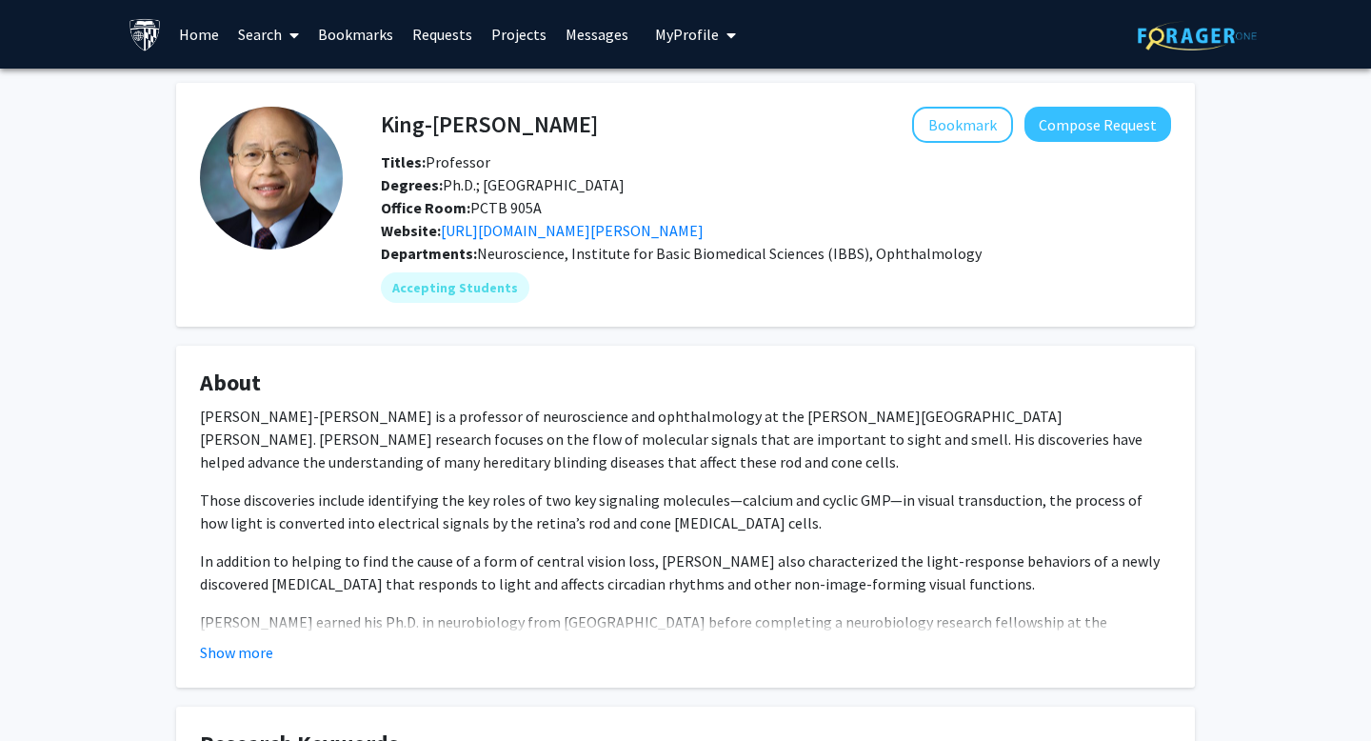
scroll to position [830, 0]
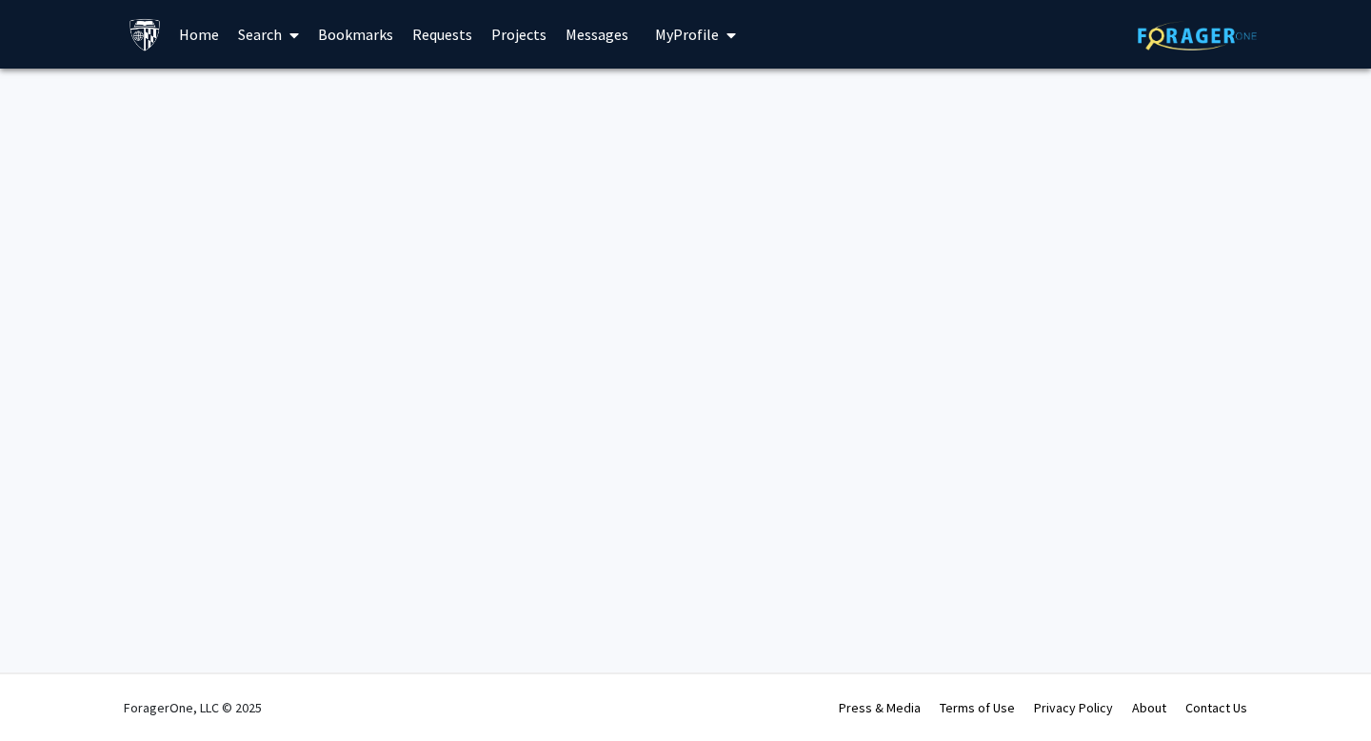
click at [198, 31] on link "Home" at bounding box center [198, 34] width 59 height 67
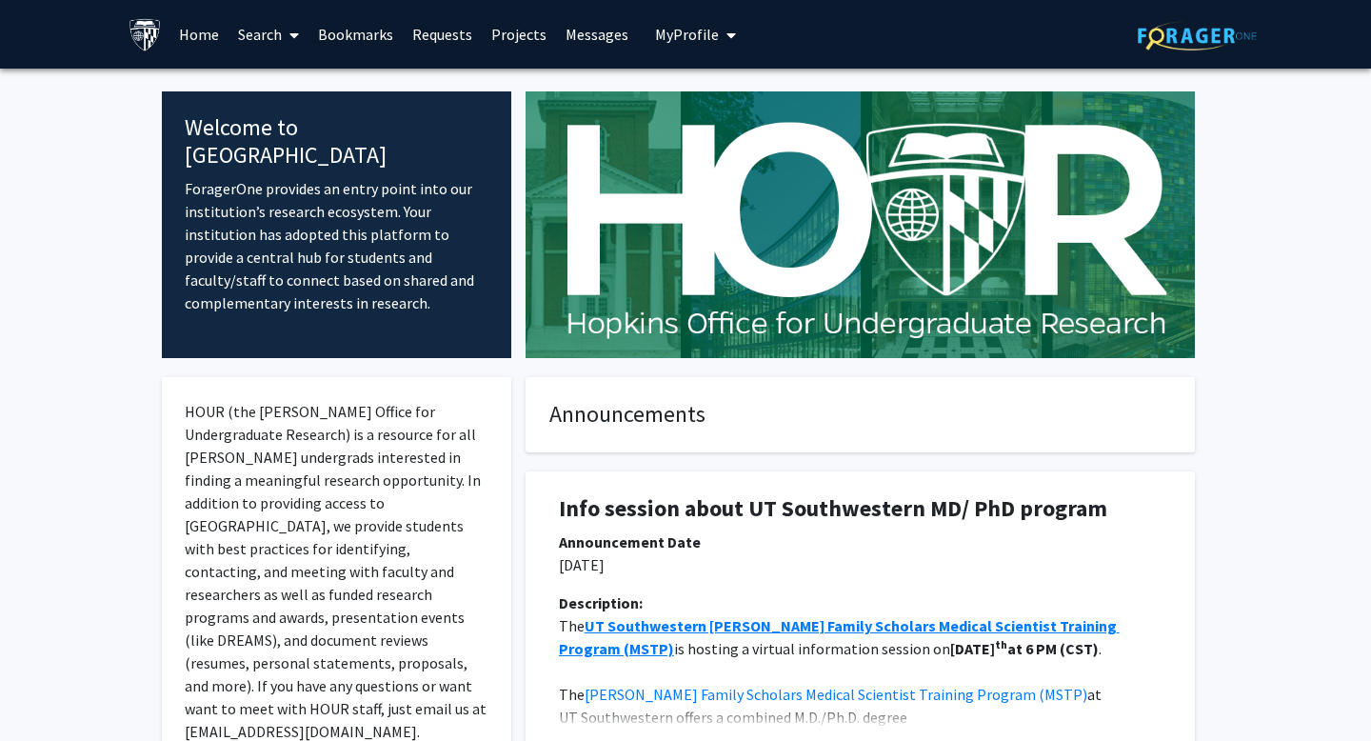
click at [522, 24] on link "Projects" at bounding box center [519, 34] width 74 height 67
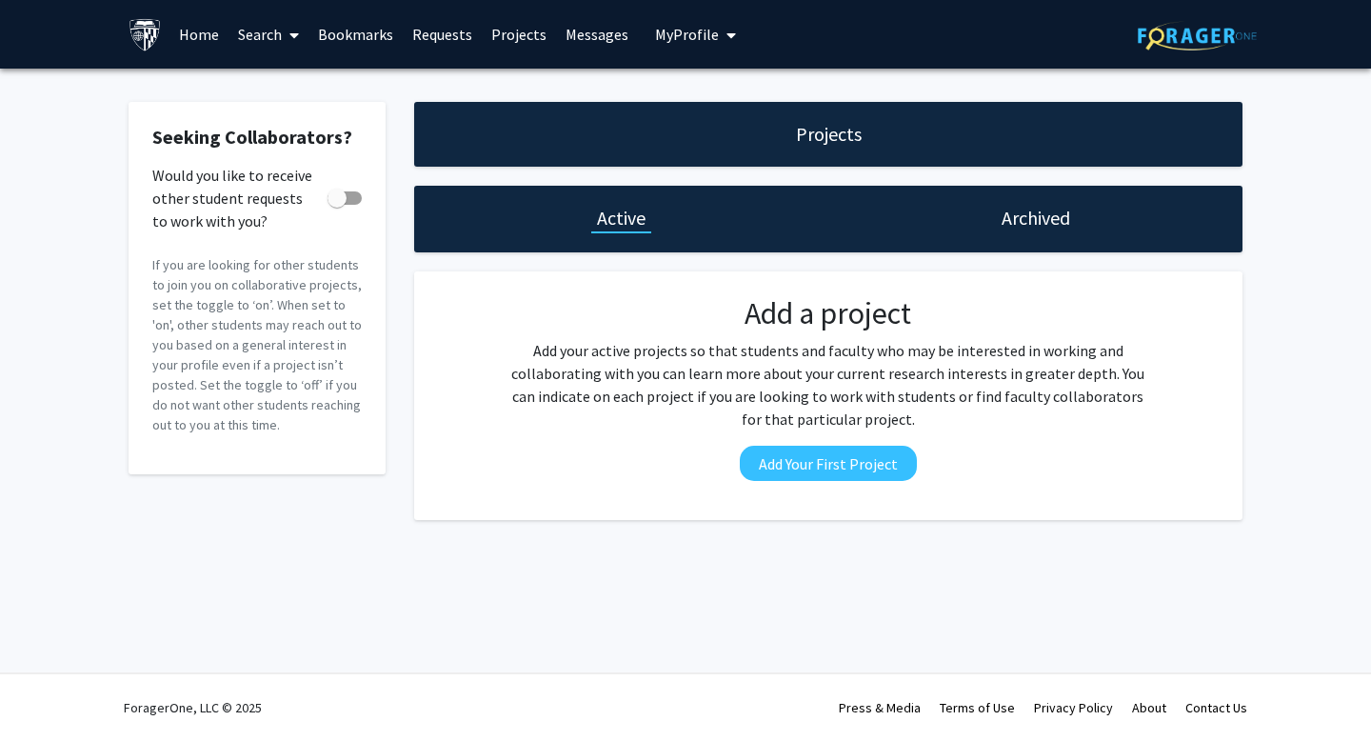
click at [1027, 200] on div "Archived" at bounding box center [1035, 219] width 414 height 67
click at [1027, 208] on h1 "Archived" at bounding box center [1036, 218] width 69 height 27
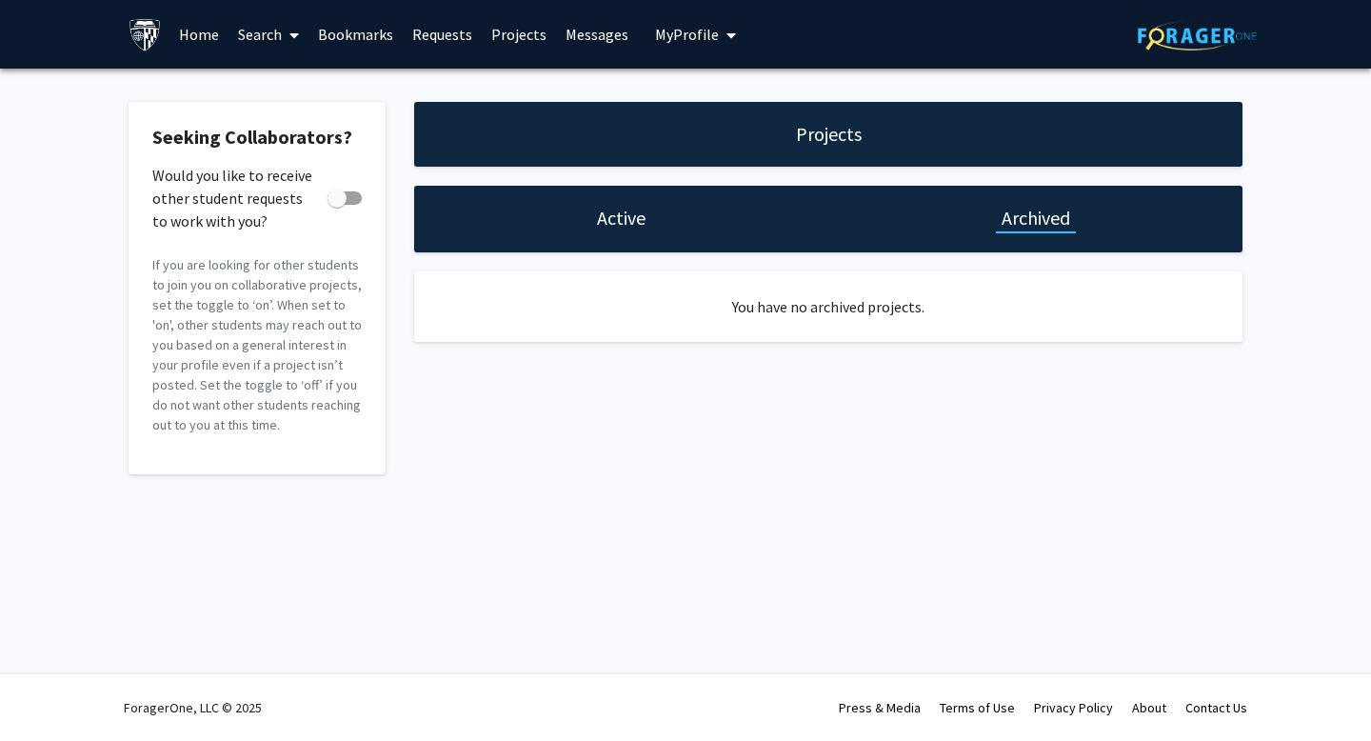
click at [274, 30] on link "Search" at bounding box center [268, 34] width 80 height 67
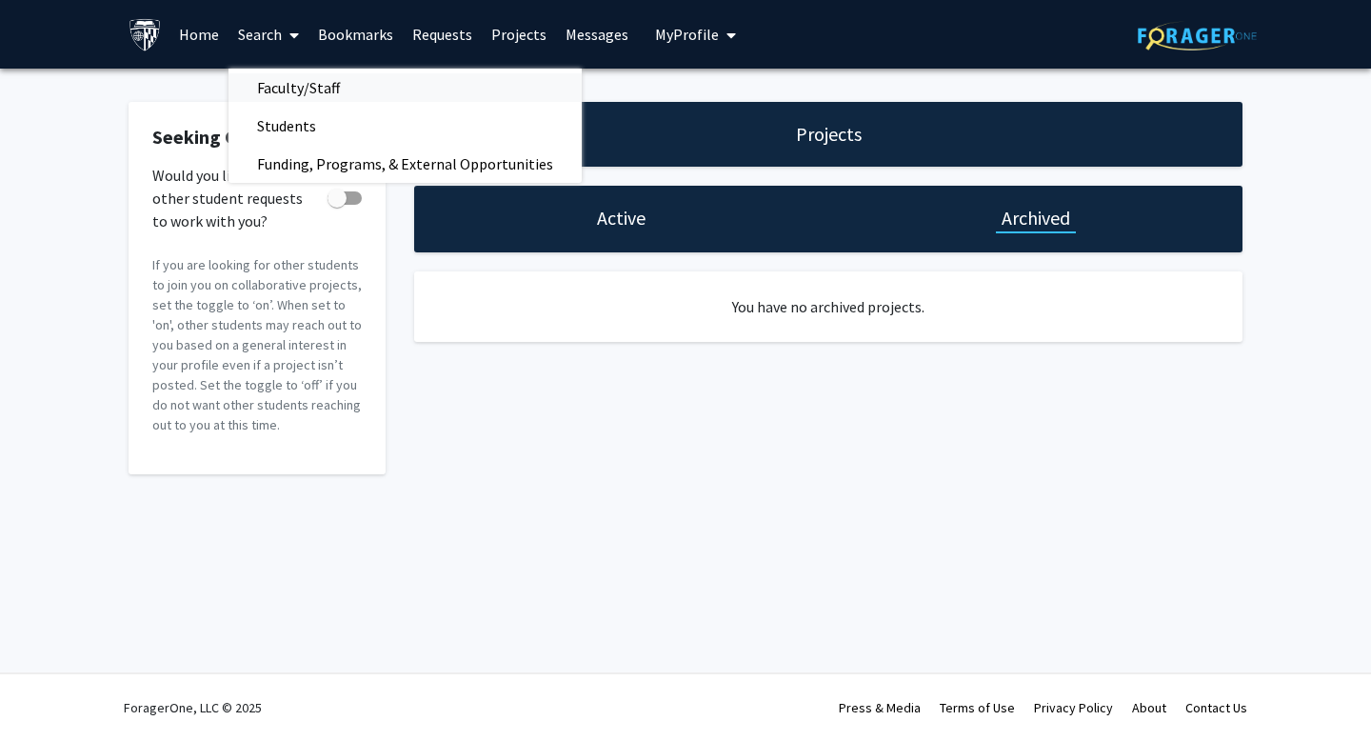
click at [302, 89] on span "Faculty/Staff" at bounding box center [298, 88] width 140 height 38
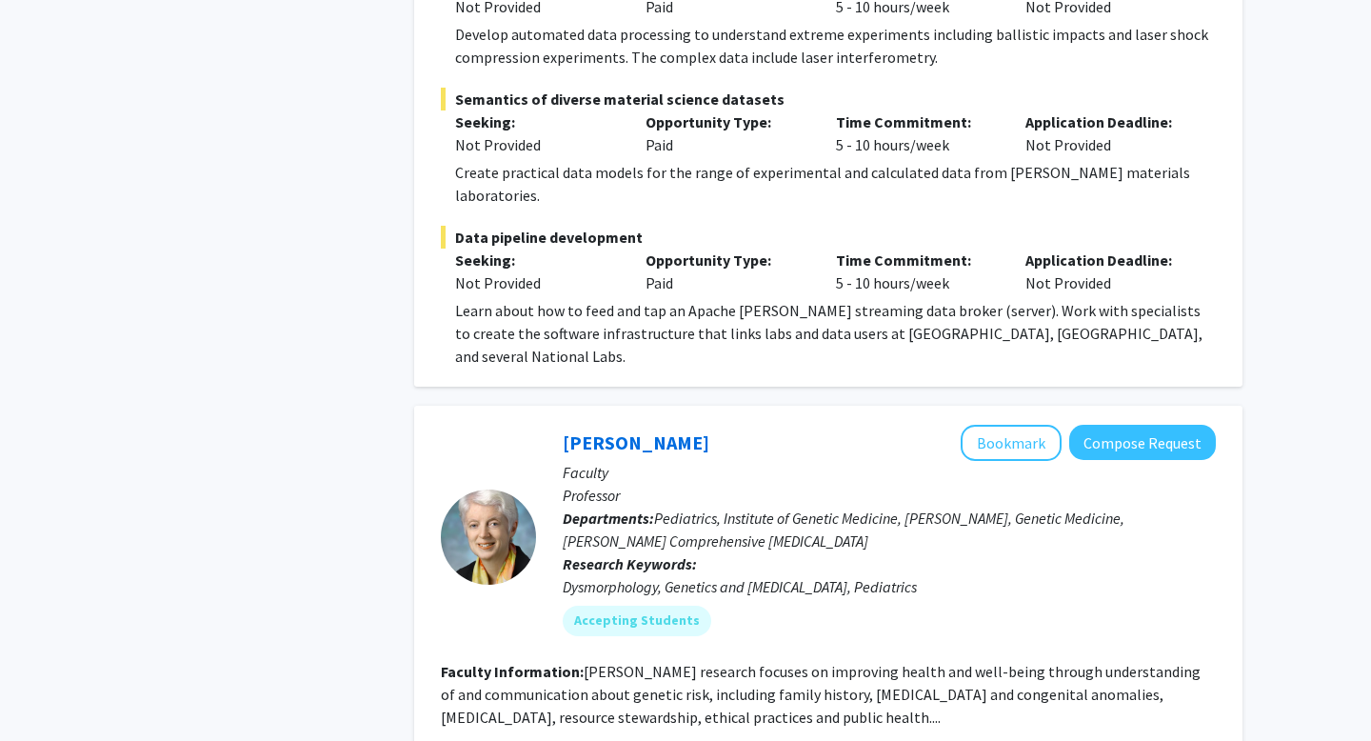
scroll to position [9142, 0]
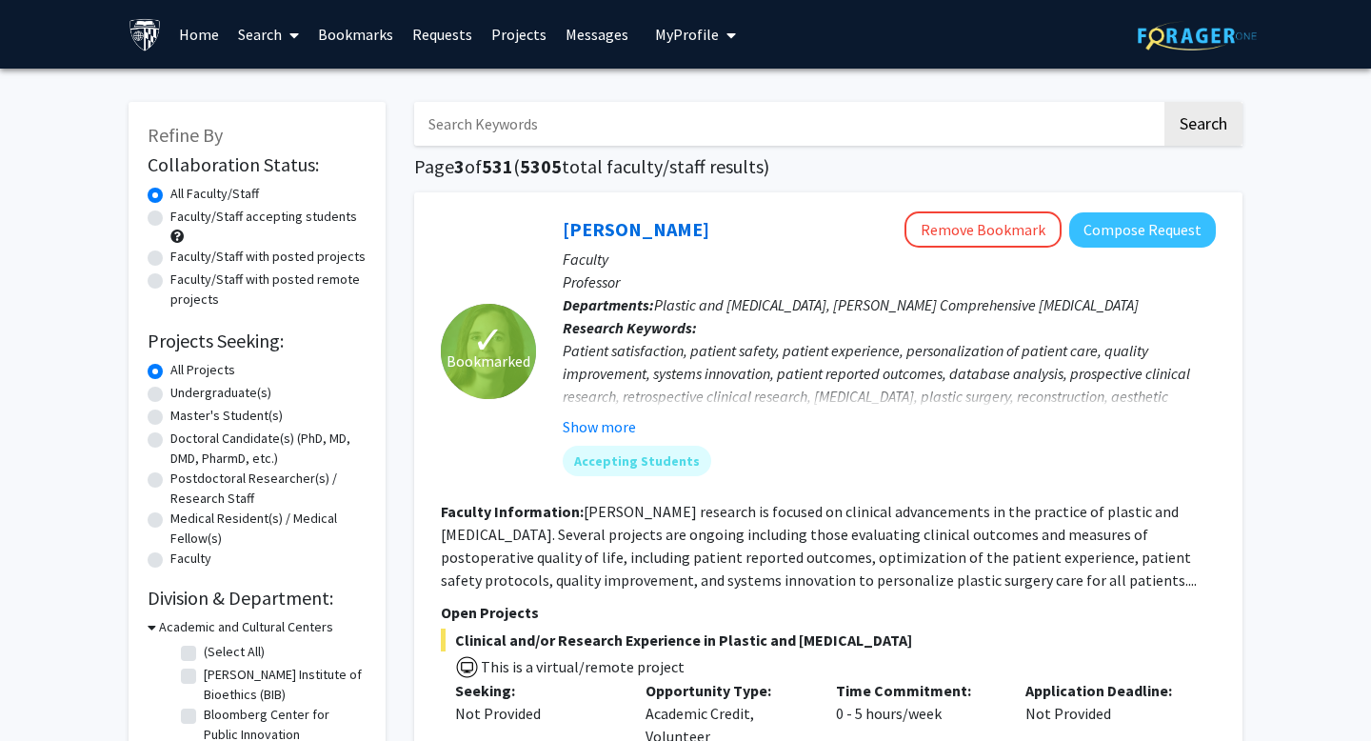
click at [272, 30] on link "Search" at bounding box center [268, 34] width 80 height 67
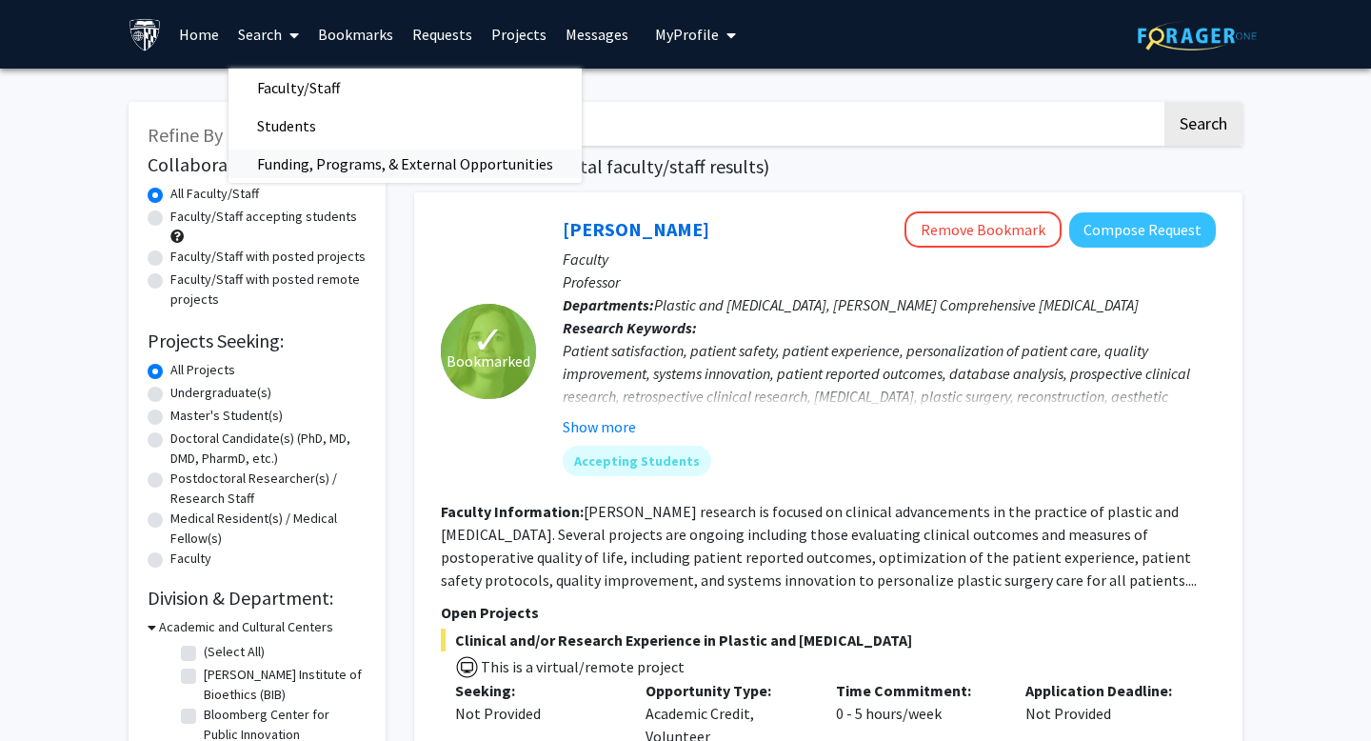
click at [322, 153] on span "Funding, Programs, & External Opportunities" at bounding box center [404, 164] width 353 height 38
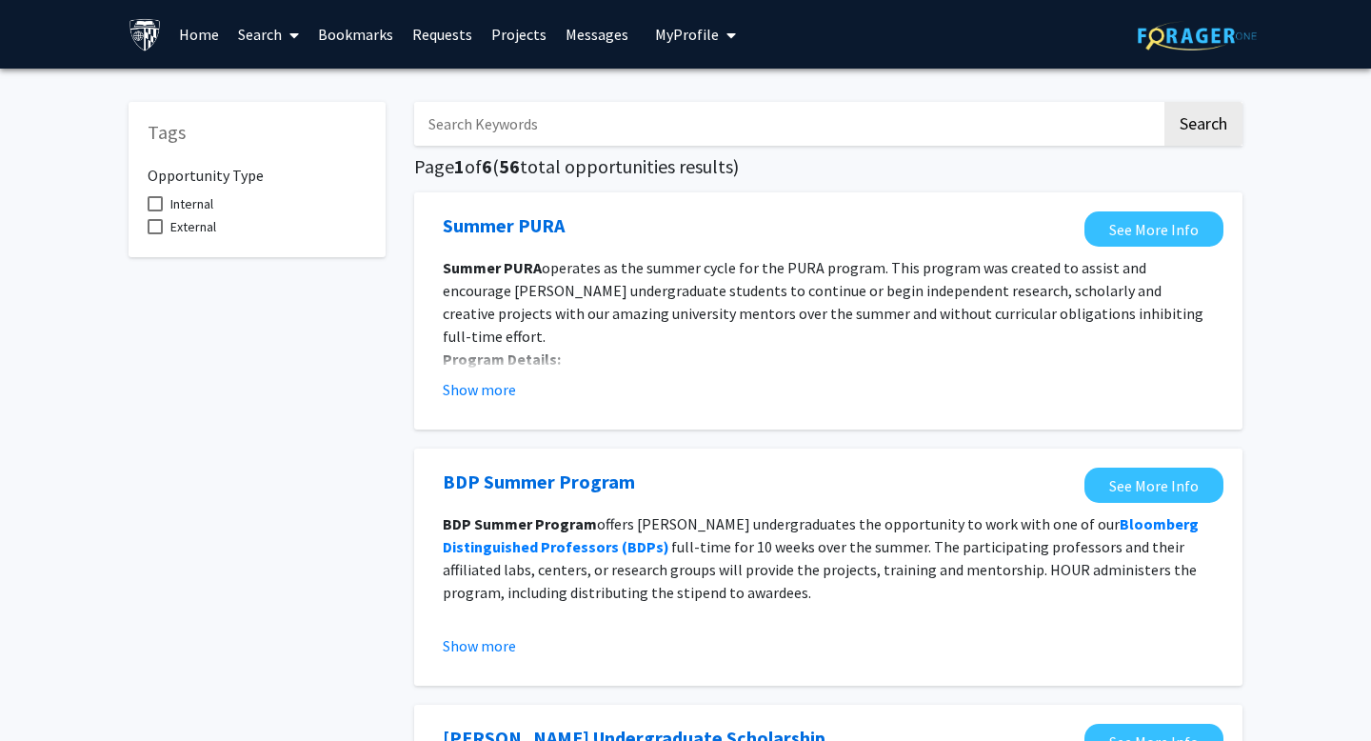
click at [269, 32] on link "Search" at bounding box center [268, 34] width 80 height 67
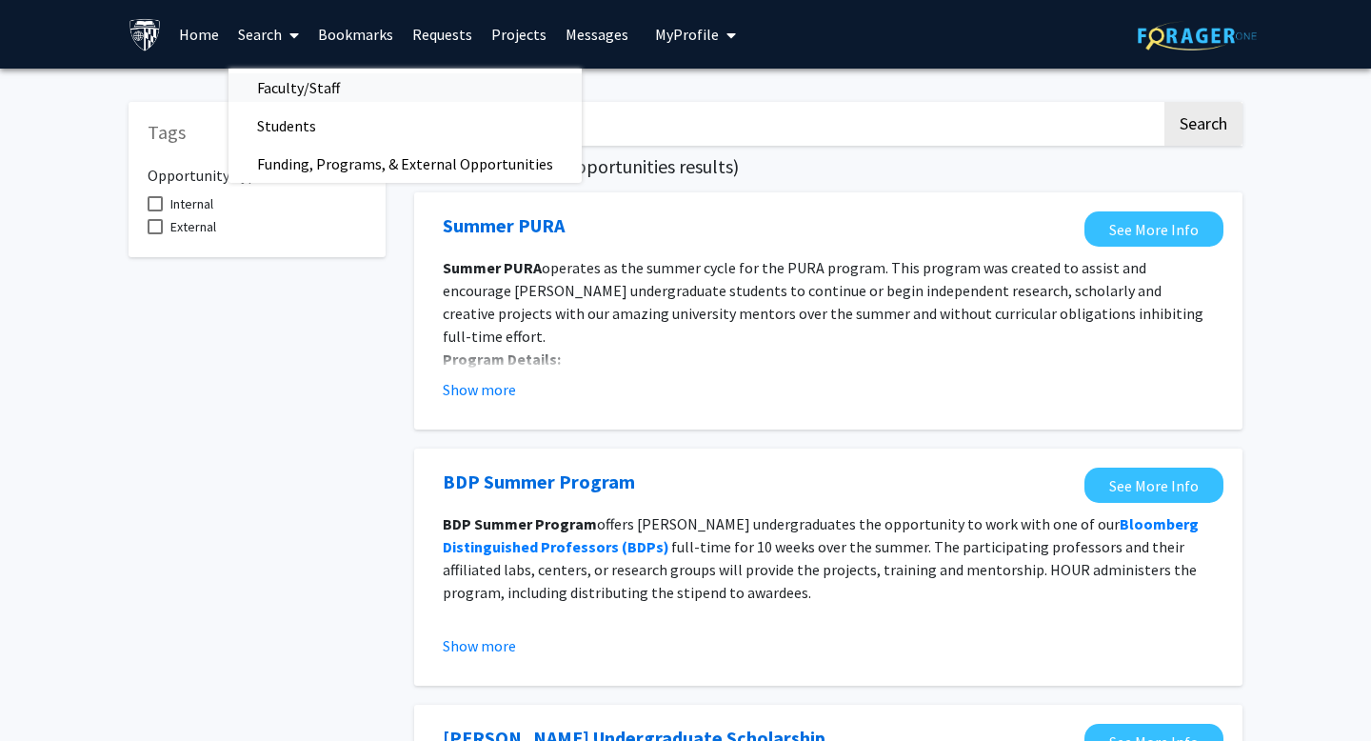
click at [281, 75] on span "Faculty/Staff" at bounding box center [298, 88] width 140 height 38
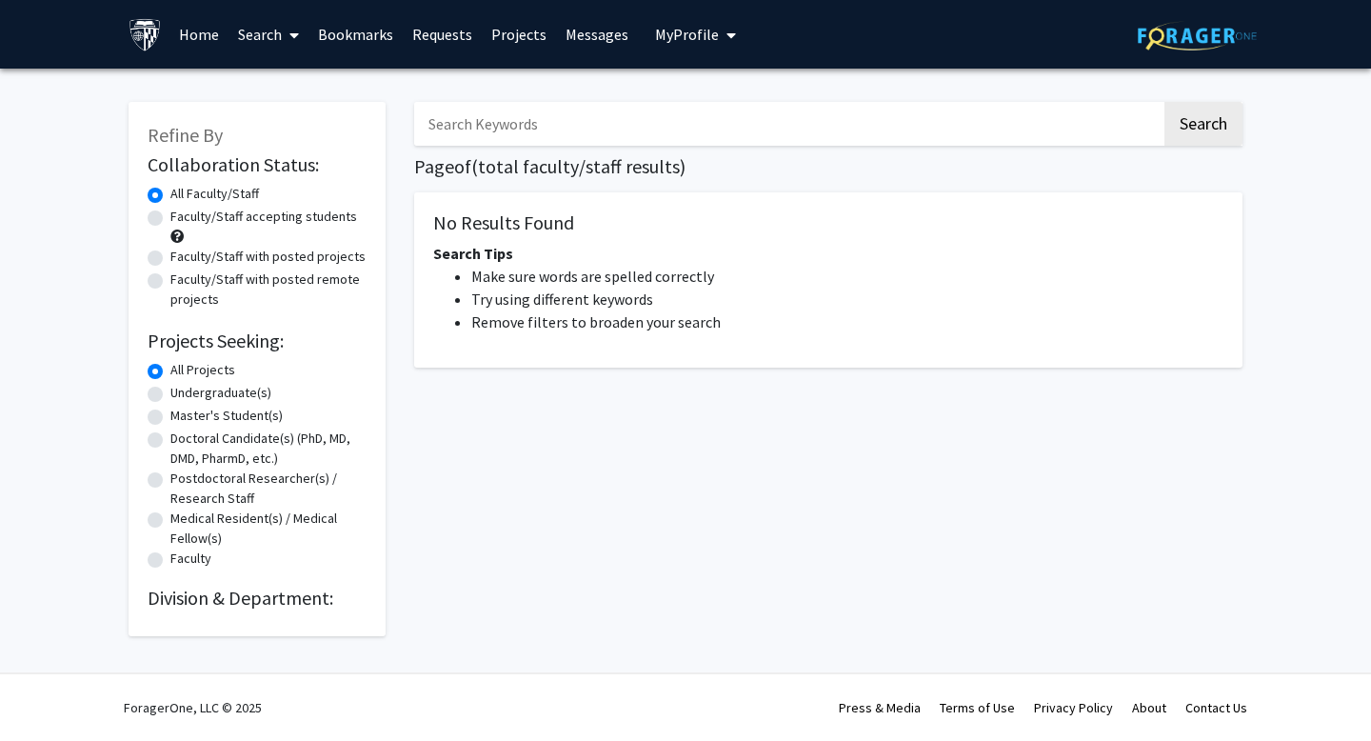
click at [286, 17] on span at bounding box center [290, 35] width 17 height 67
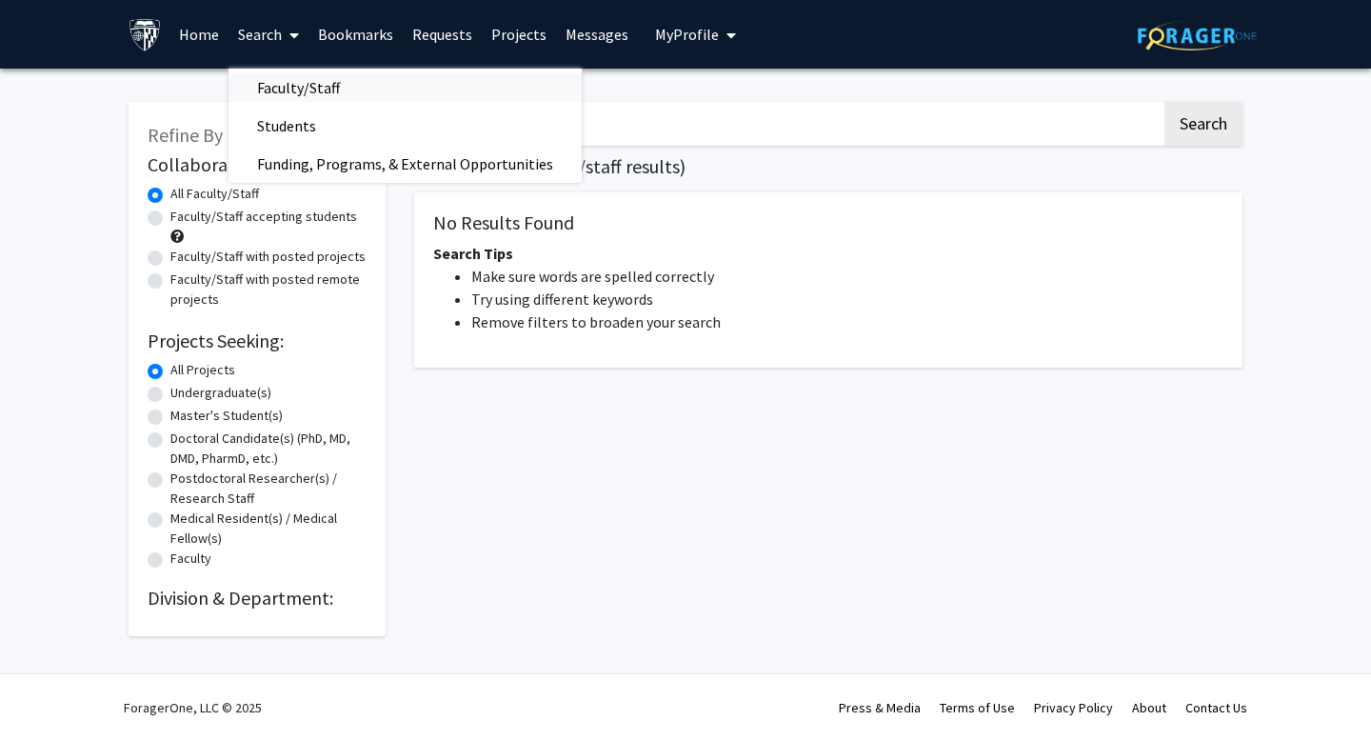
click at [300, 89] on span "Faculty/Staff" at bounding box center [298, 88] width 140 height 38
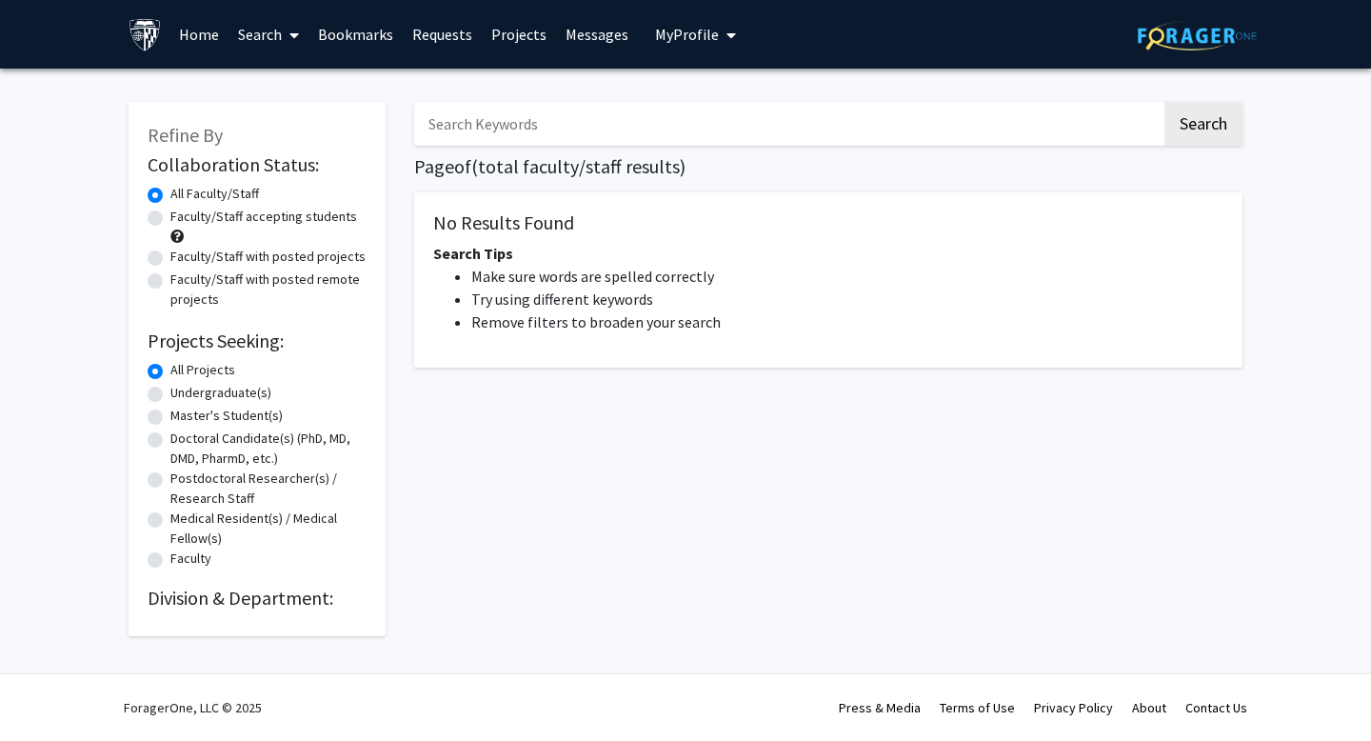
click at [284, 216] on label "Faculty/Staff accepting students" at bounding box center [263, 217] width 187 height 20
click at [183, 216] on input "Faculty/Staff accepting students" at bounding box center [176, 213] width 12 height 12
radio input "true"
click at [233, 200] on label "All Faculty/Staff" at bounding box center [214, 194] width 89 height 20
click at [183, 196] on input "All Faculty/Staff" at bounding box center [176, 190] width 12 height 12
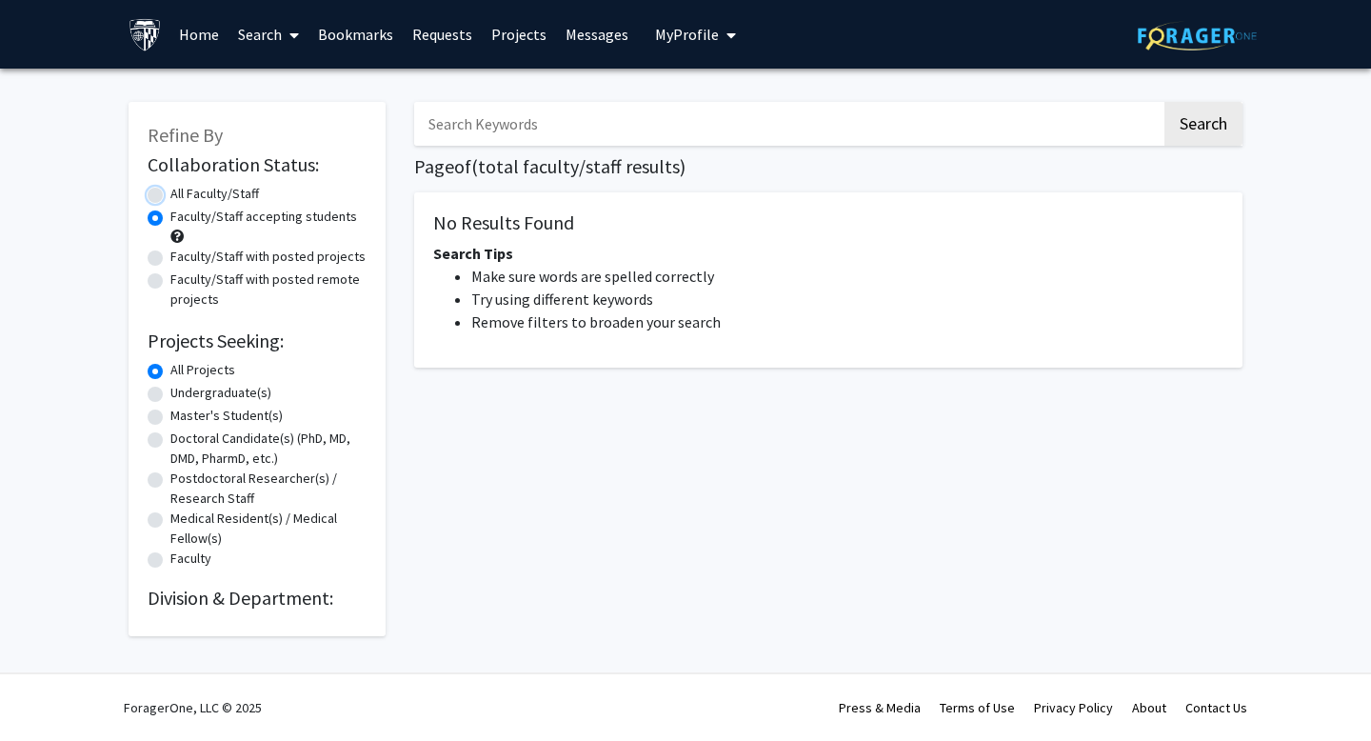
radio input "true"
click at [193, 43] on link "Home" at bounding box center [198, 34] width 59 height 67
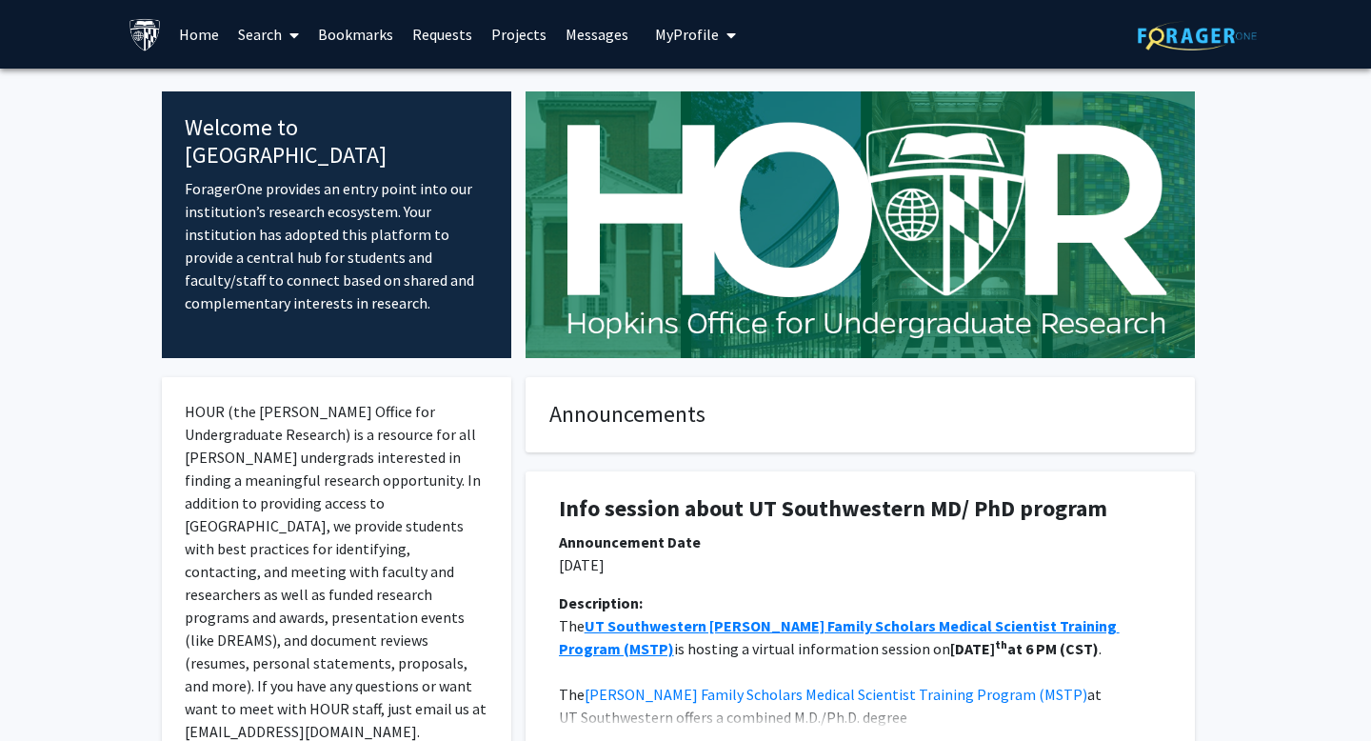
click at [288, 30] on span at bounding box center [290, 35] width 17 height 67
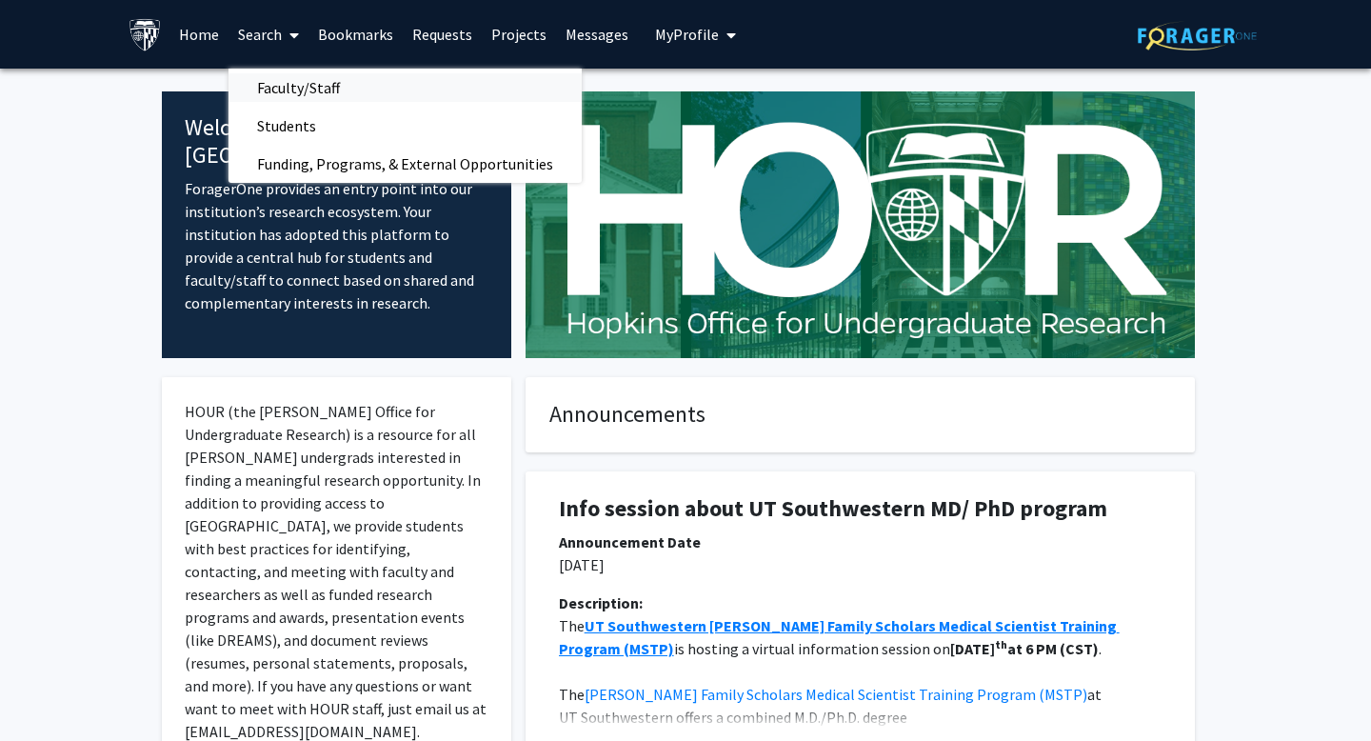
click at [290, 88] on span "Faculty/Staff" at bounding box center [298, 88] width 140 height 38
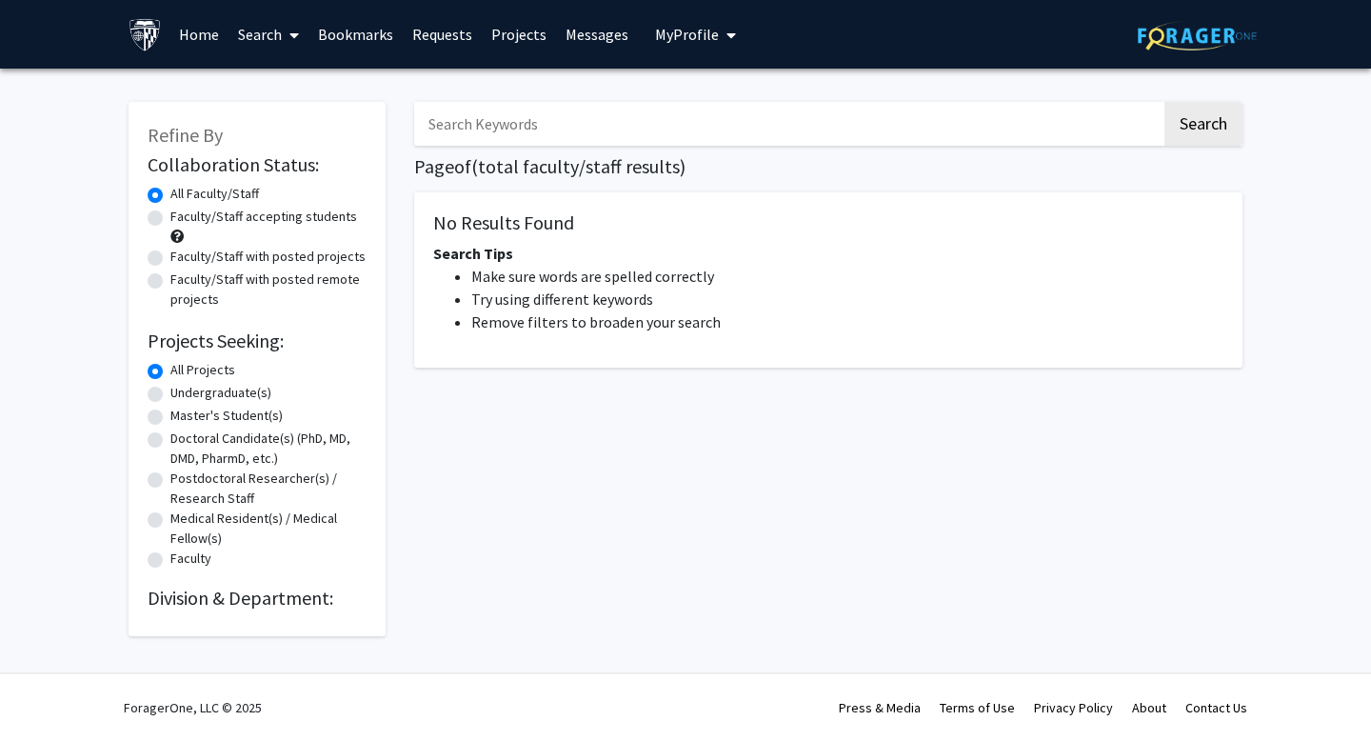
click at [512, 31] on link "Projects" at bounding box center [519, 34] width 74 height 67
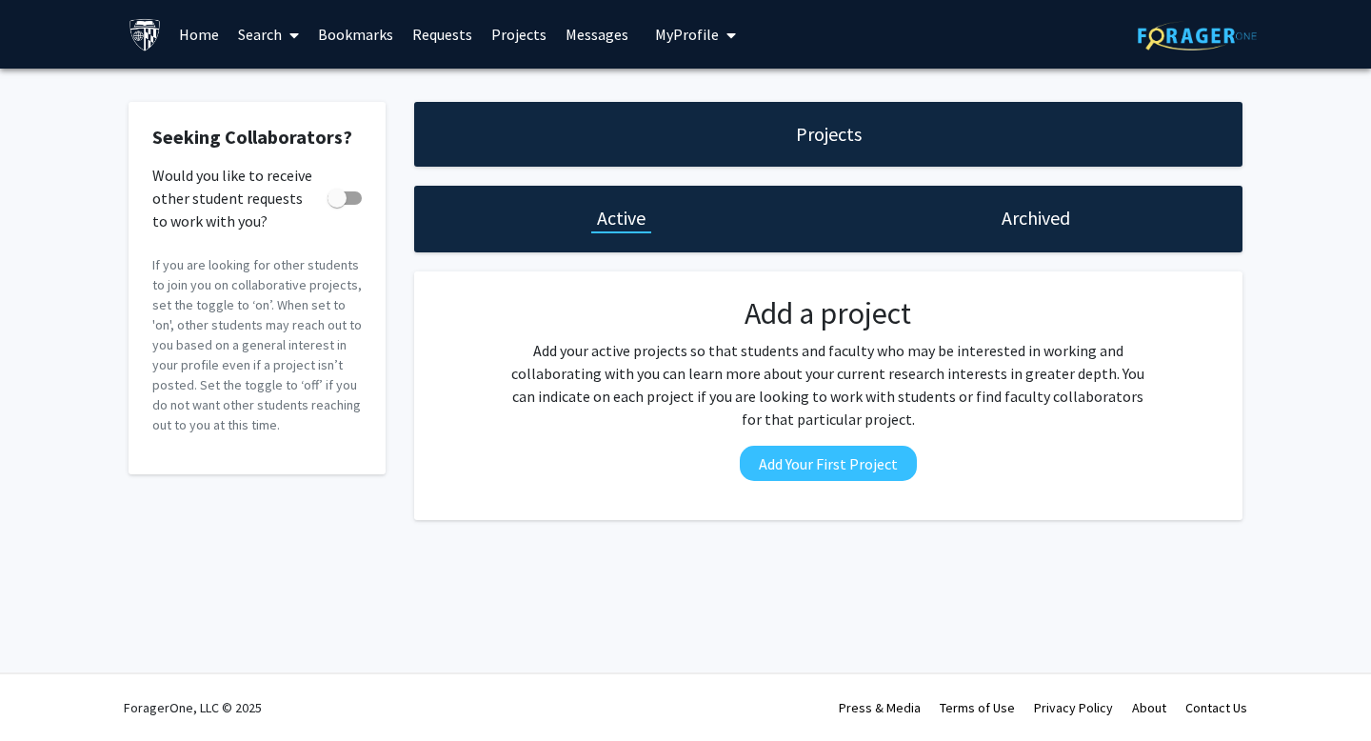
click at [597, 59] on link "Messages" at bounding box center [597, 34] width 82 height 67
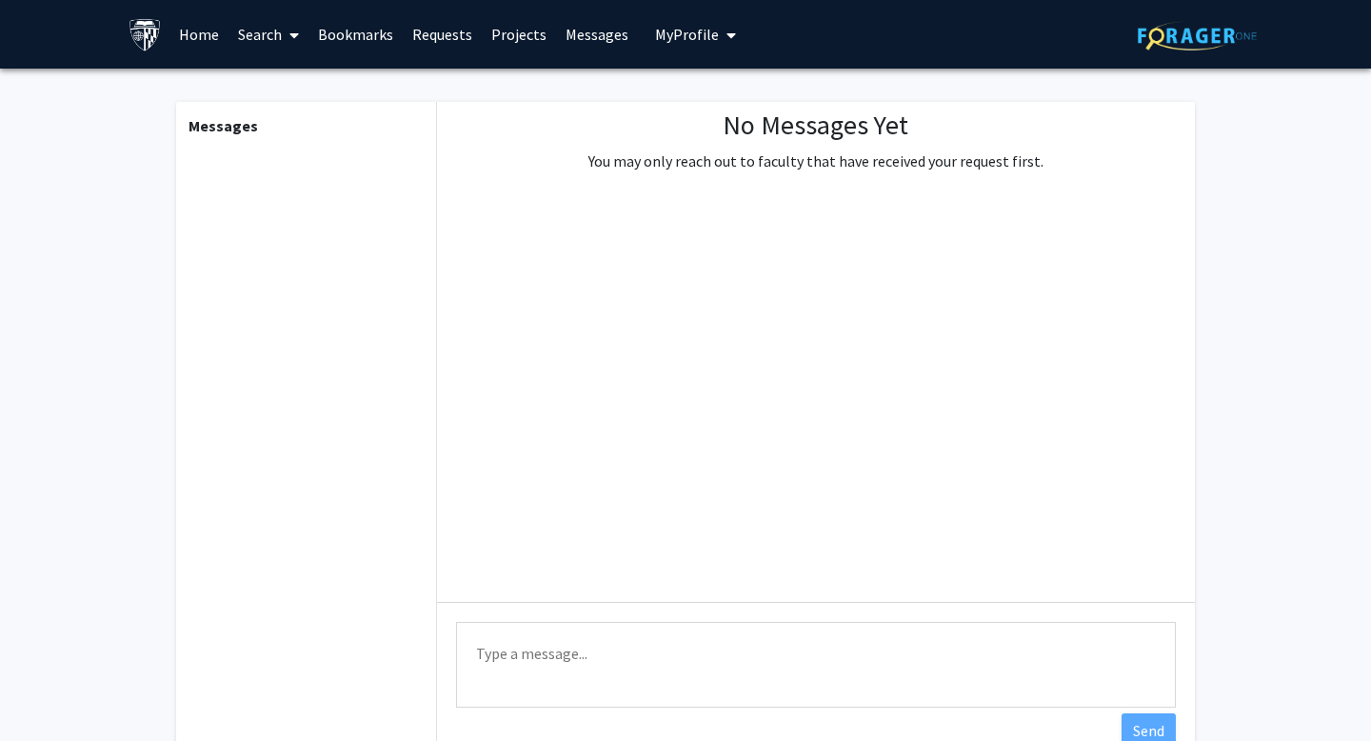
click at [597, 46] on link "Messages" at bounding box center [597, 34] width 82 height 67
click at [673, 31] on span "My Profile" at bounding box center [687, 34] width 64 height 19
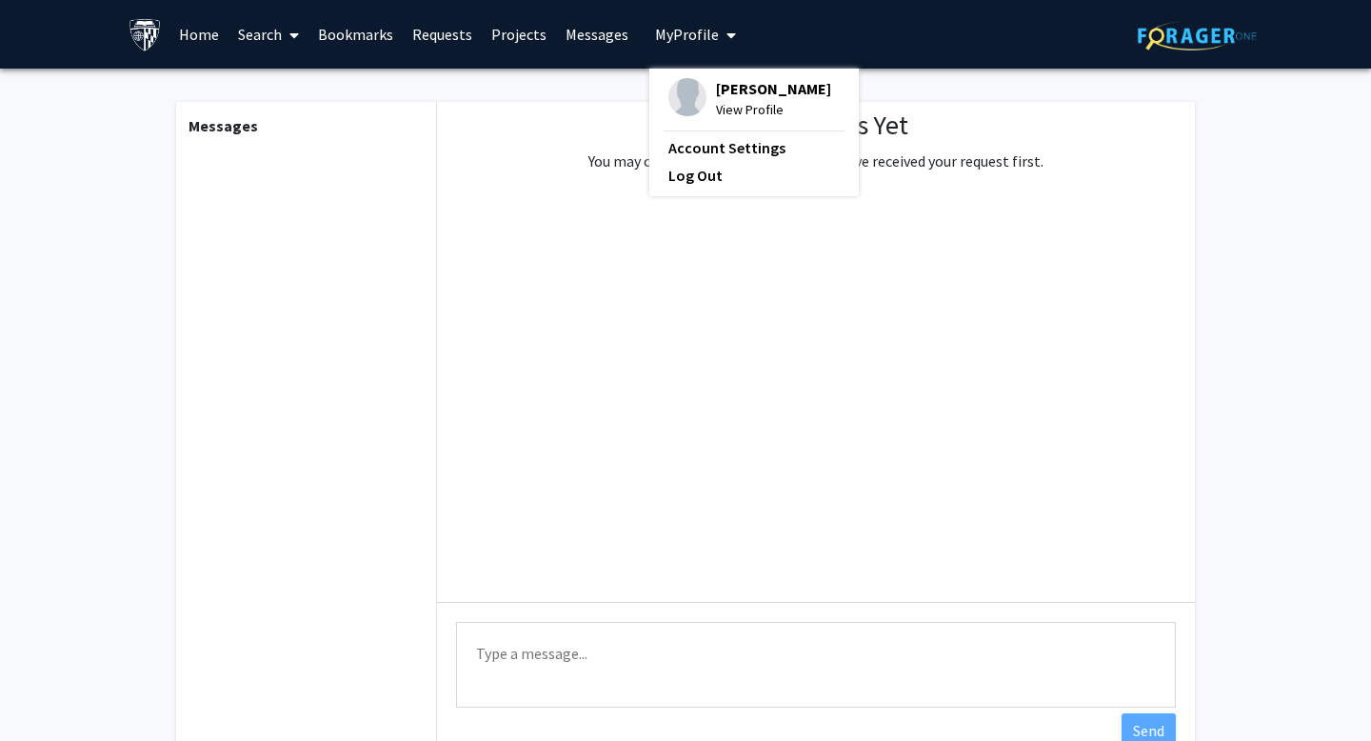
click at [421, 34] on link "Requests" at bounding box center [442, 34] width 79 height 67
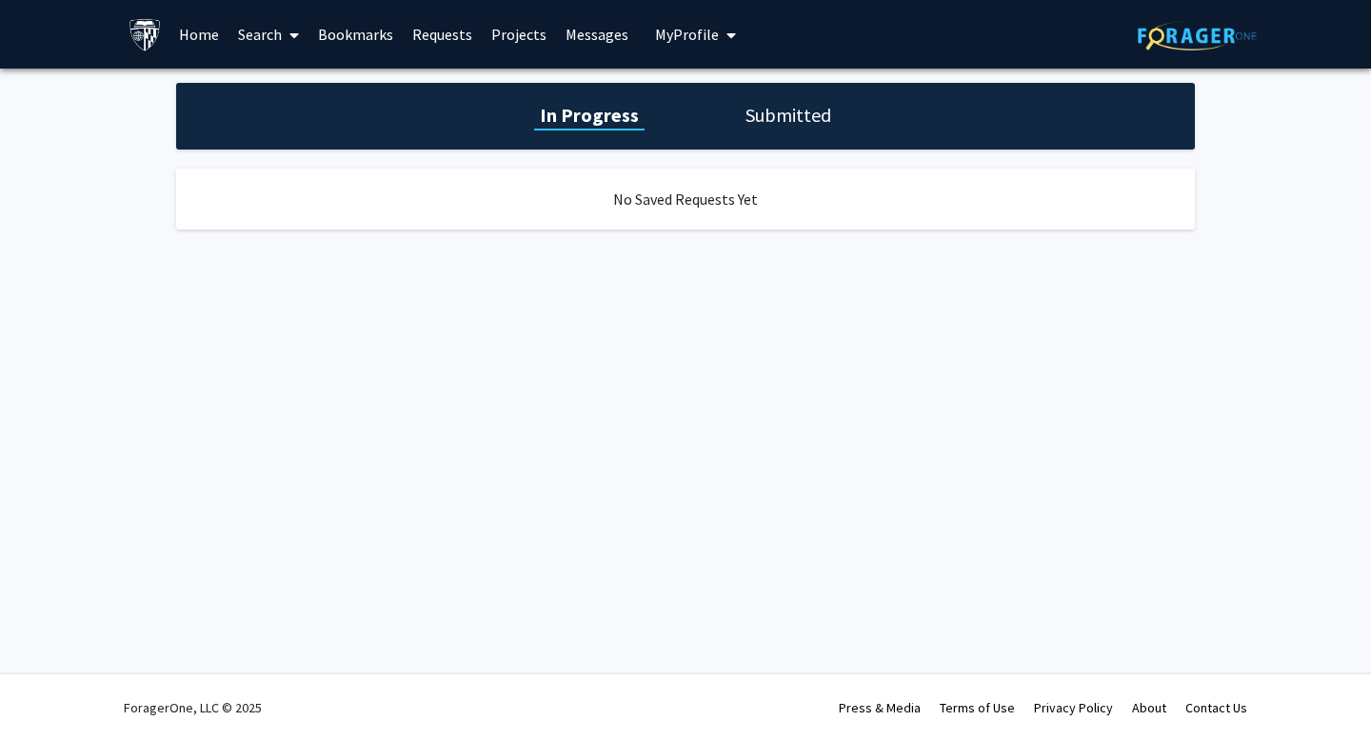
click at [367, 45] on link "Bookmarks" at bounding box center [355, 34] width 94 height 67
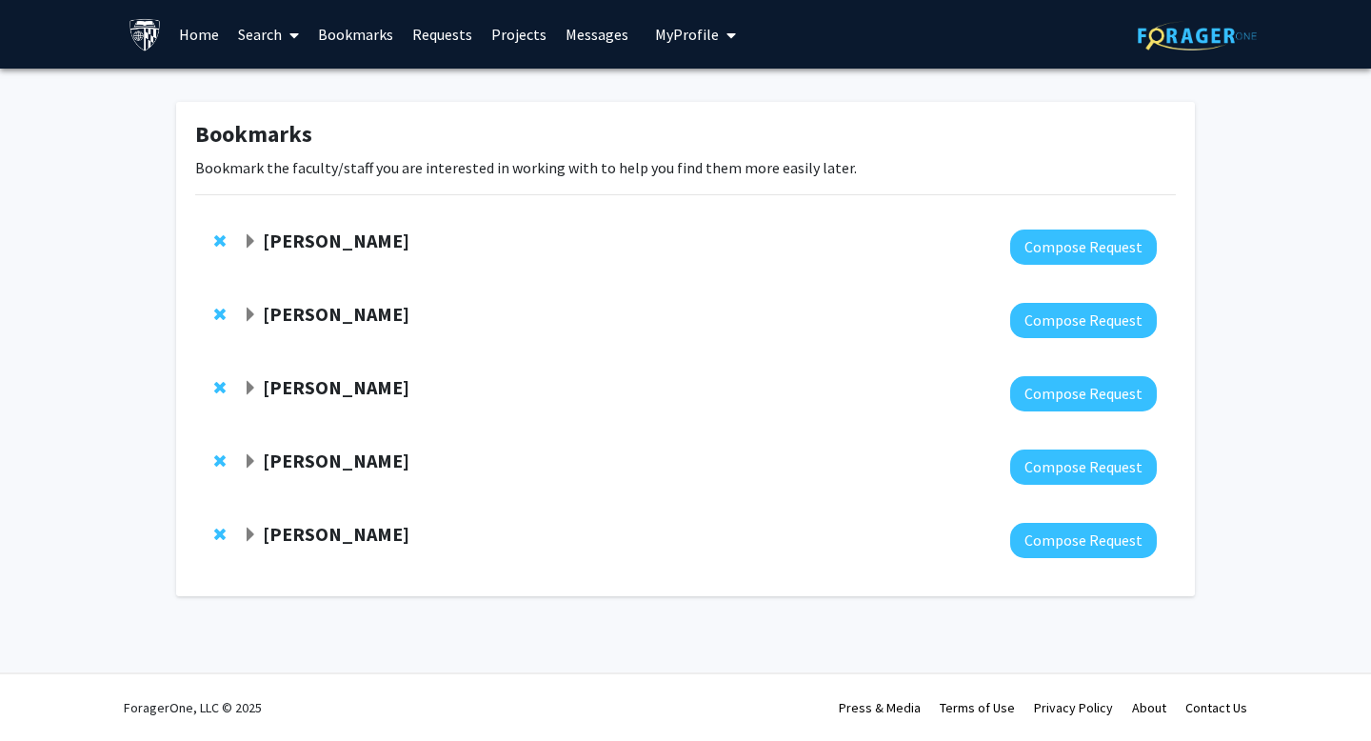
click at [273, 253] on div at bounding box center [700, 246] width 914 height 35
click at [260, 241] on div "[PERSON_NAME]" at bounding box center [448, 241] width 411 height 24
click at [252, 237] on span "Expand Eric Oliver Bookmark" at bounding box center [250, 241] width 15 height 15
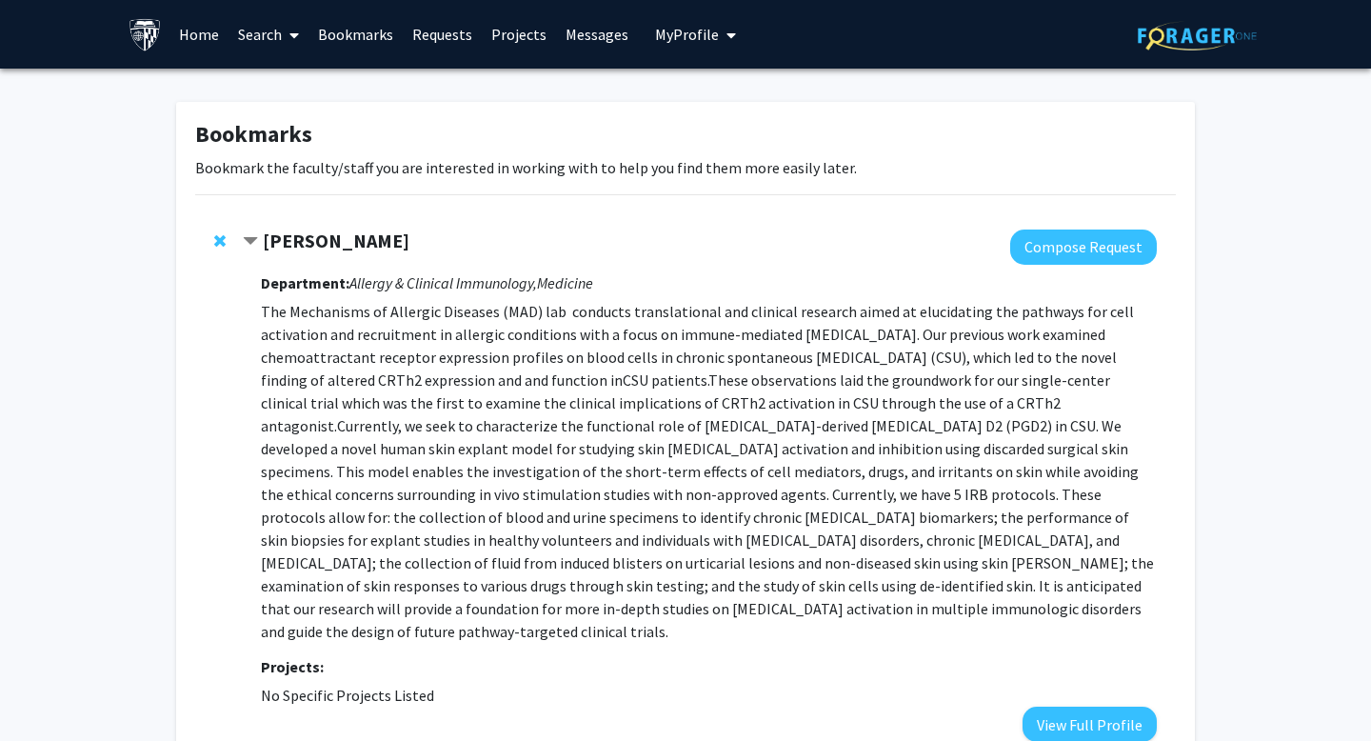
click at [270, 42] on link "Search" at bounding box center [268, 34] width 80 height 67
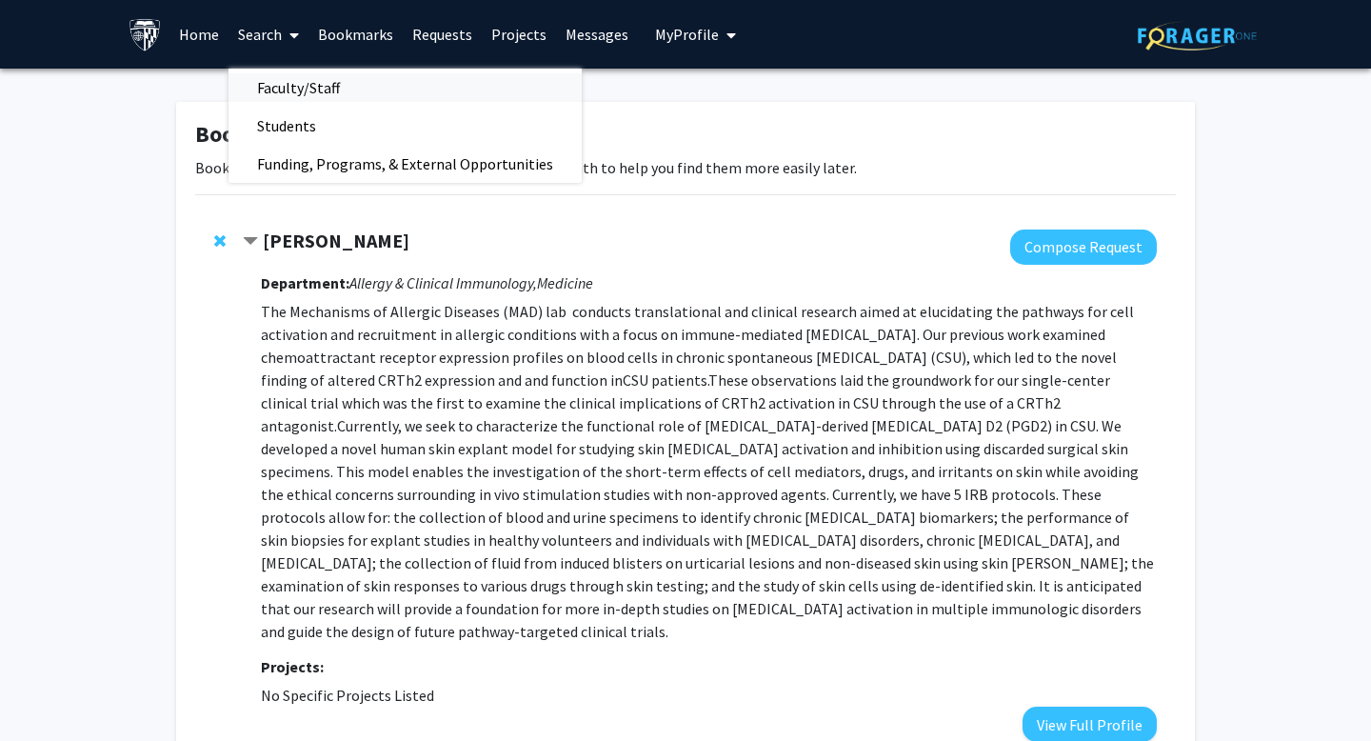
click at [300, 87] on span "Faculty/Staff" at bounding box center [298, 88] width 140 height 38
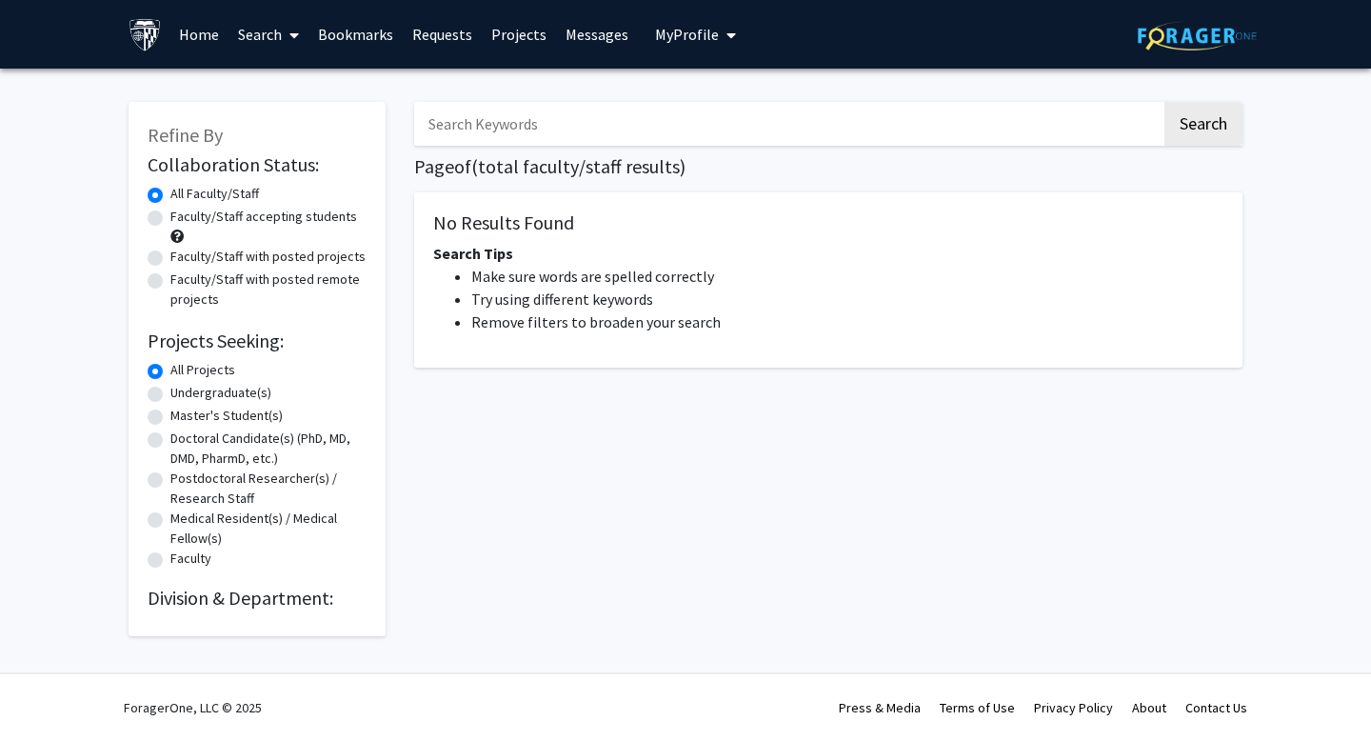
click at [215, 221] on label "Faculty/Staff accepting students" at bounding box center [263, 217] width 187 height 20
click at [183, 219] on input "Faculty/Staff accepting students" at bounding box center [176, 213] width 12 height 12
radio input "true"
click at [190, 392] on label "Undergraduate(s)" at bounding box center [220, 393] width 101 height 20
click at [183, 392] on input "Undergraduate(s)" at bounding box center [176, 389] width 12 height 12
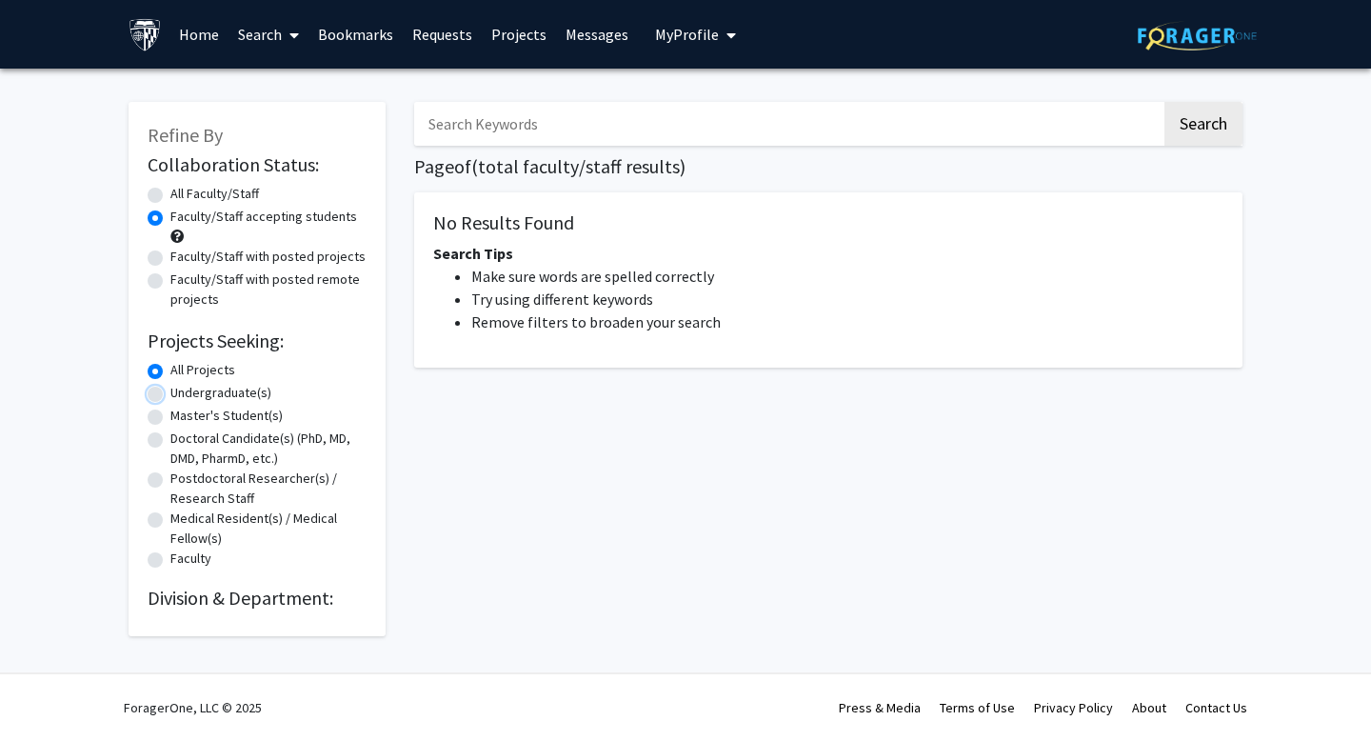
radio input "true"
click at [196, 427] on div "Master's Student(s)" at bounding box center [257, 417] width 219 height 23
click at [490, 121] on input "Search Keywords" at bounding box center [787, 124] width 747 height 44
type input "conch shell"
click at [1164, 102] on button "Search" at bounding box center [1203, 124] width 78 height 44
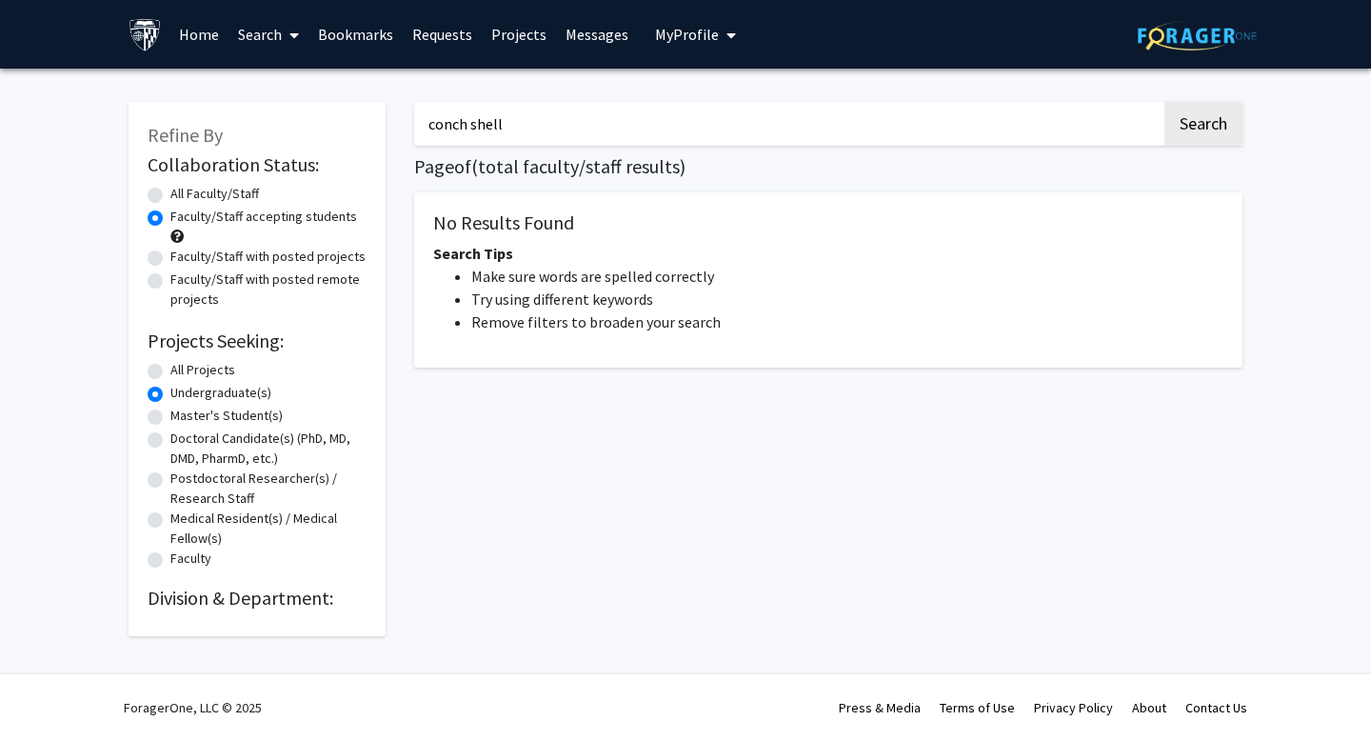
click at [650, 112] on input "conch shell" at bounding box center [787, 124] width 747 height 44
click at [1215, 115] on button "Search" at bounding box center [1203, 124] width 78 height 44
click at [1186, 54] on link at bounding box center [1197, 34] width 119 height 67
click at [719, 40] on span "My profile dropdown to access profile and logout" at bounding box center [727, 35] width 17 height 67
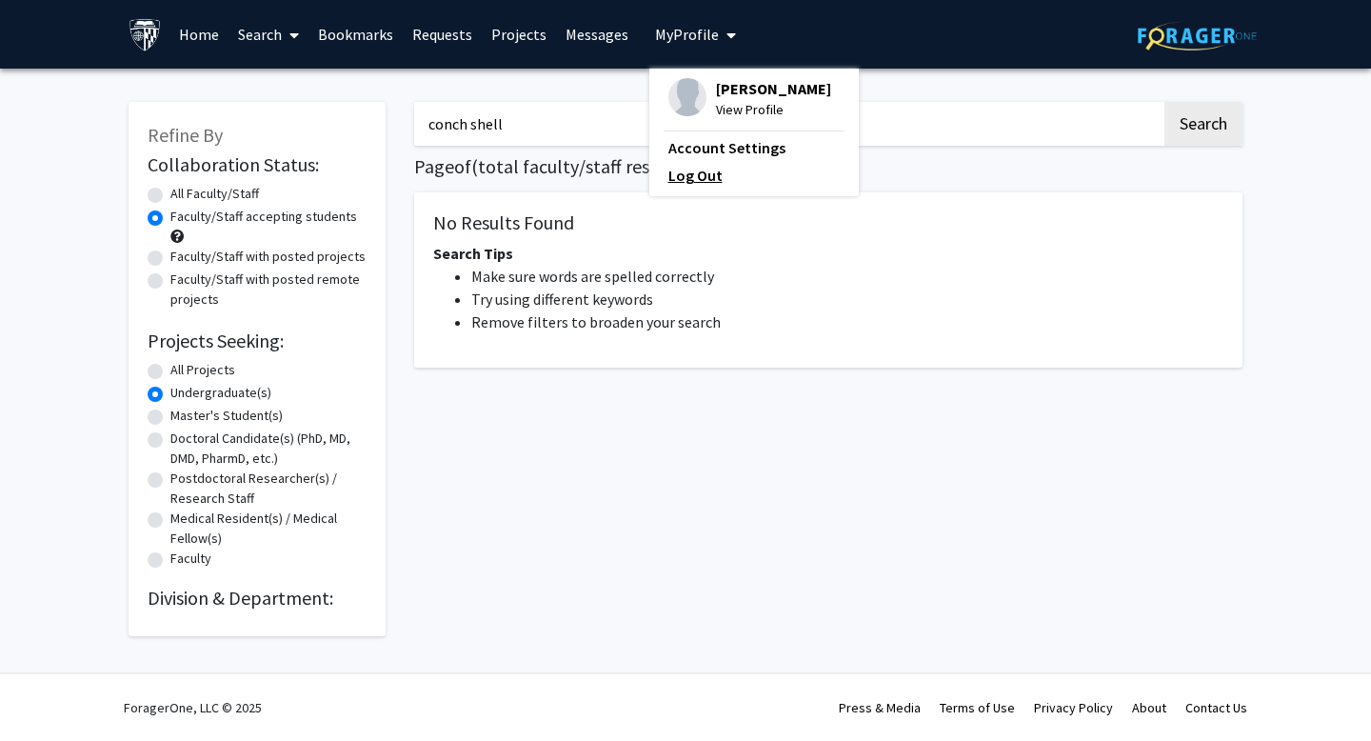
click at [708, 169] on link "Log Out" at bounding box center [753, 175] width 171 height 23
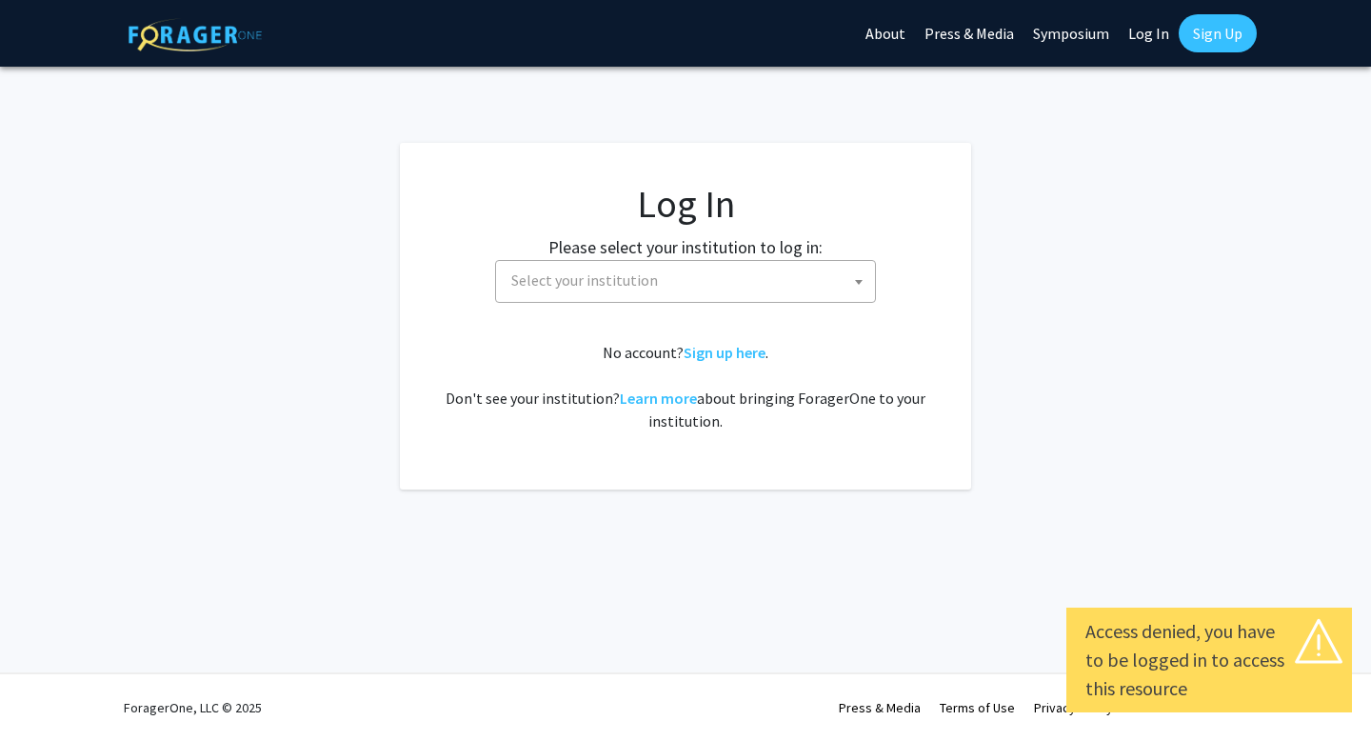
select select
click at [566, 277] on span "Select your institution" at bounding box center [584, 279] width 147 height 19
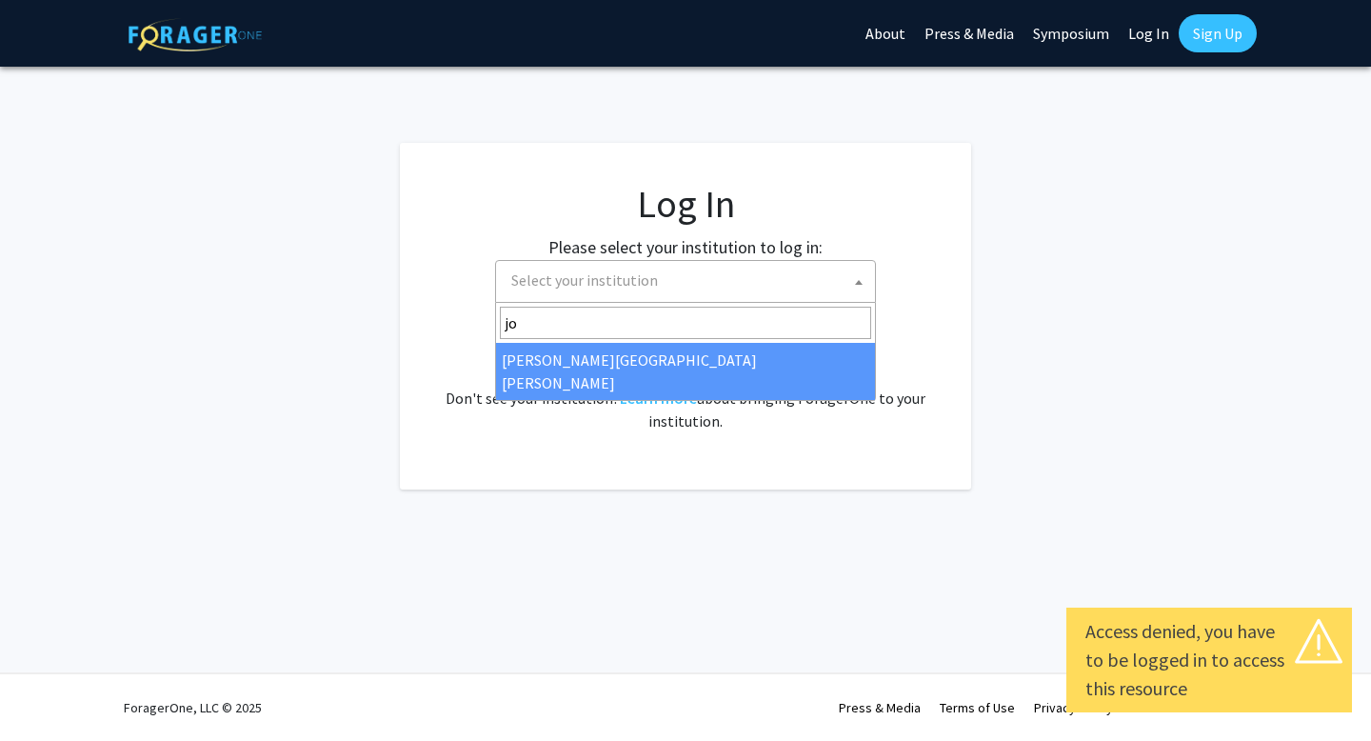
type input "jo"
select select "1"
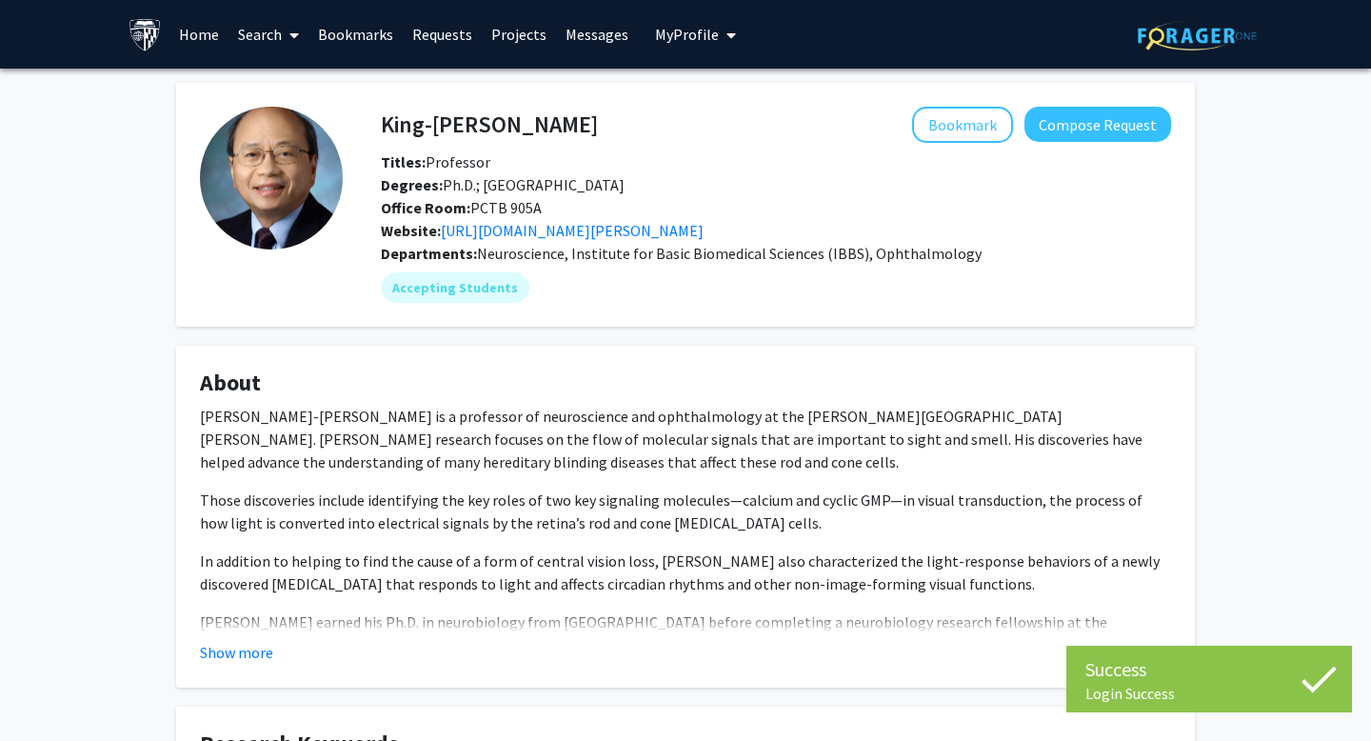
click at [290, 34] on icon at bounding box center [294, 35] width 10 height 15
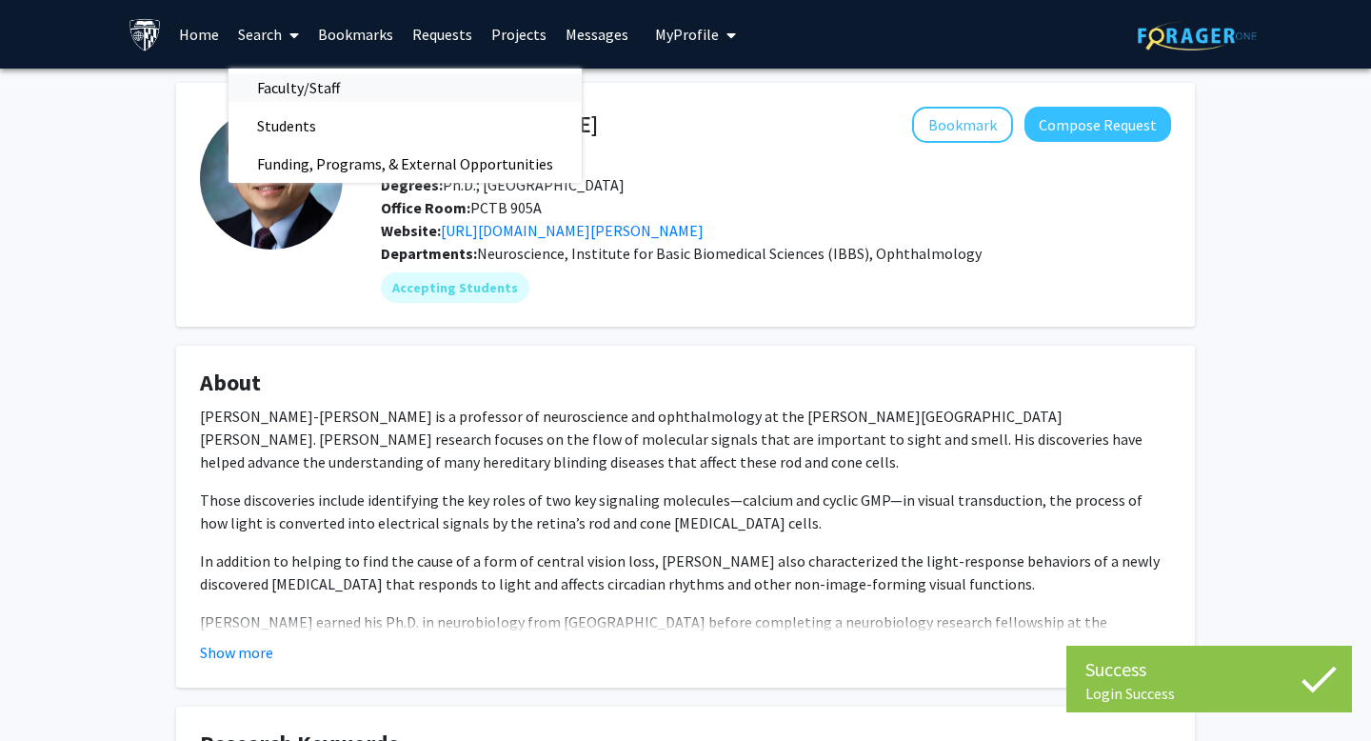
click at [289, 85] on span "Faculty/Staff" at bounding box center [298, 88] width 140 height 38
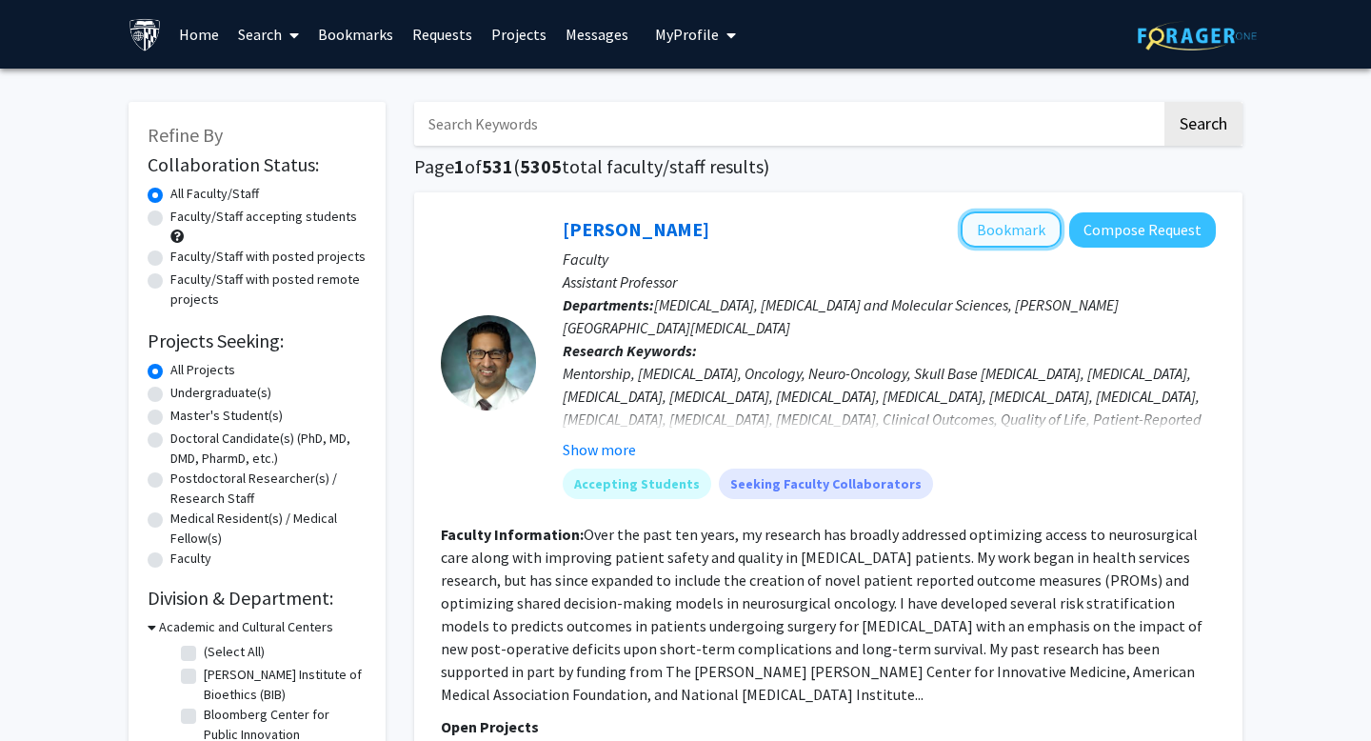
click at [1015, 237] on button "Bookmark" at bounding box center [1011, 229] width 101 height 36
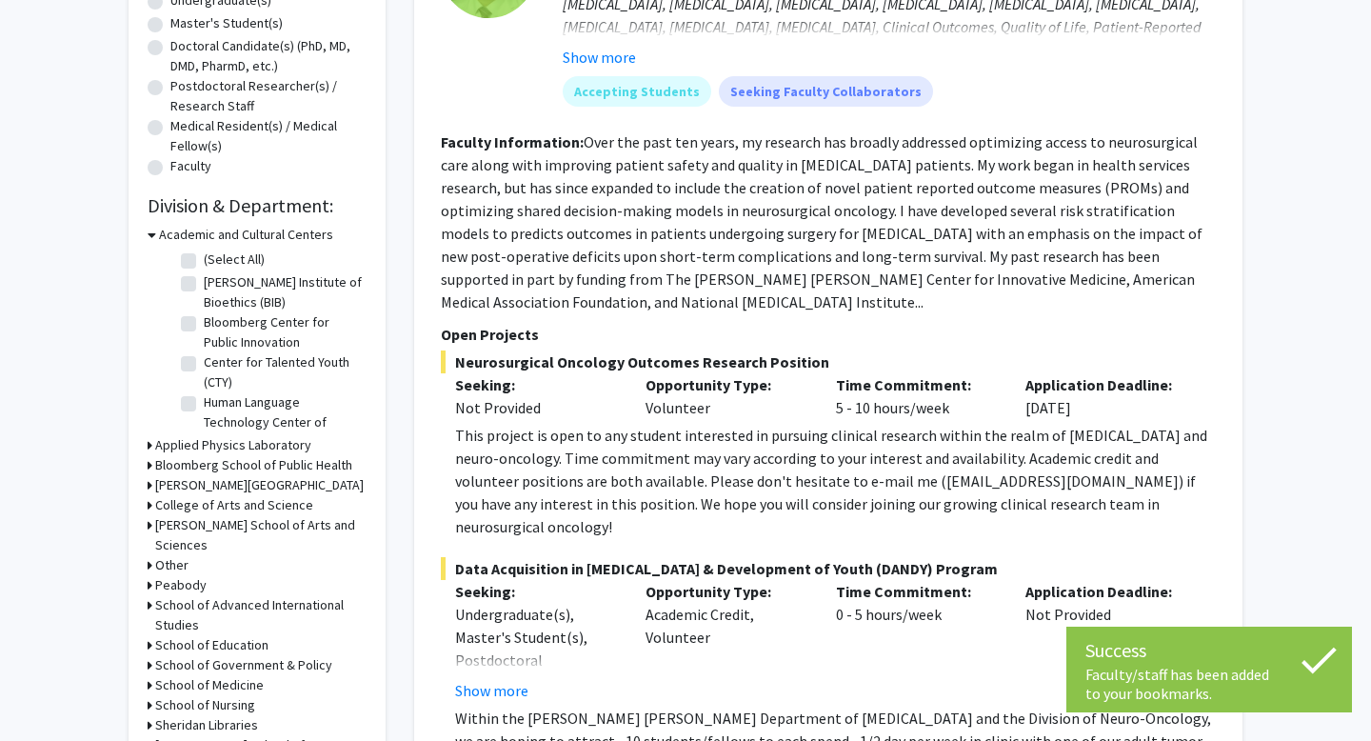
scroll to position [408, 0]
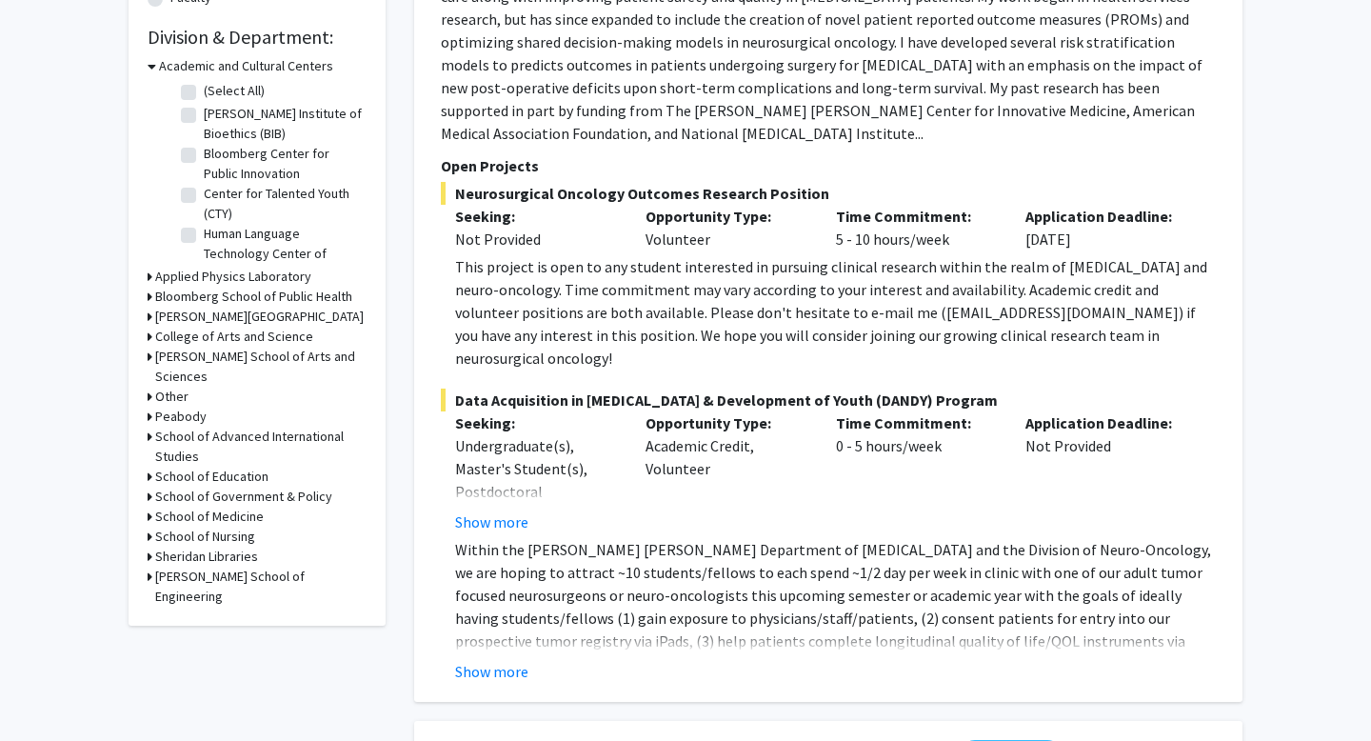
scroll to position [564, 0]
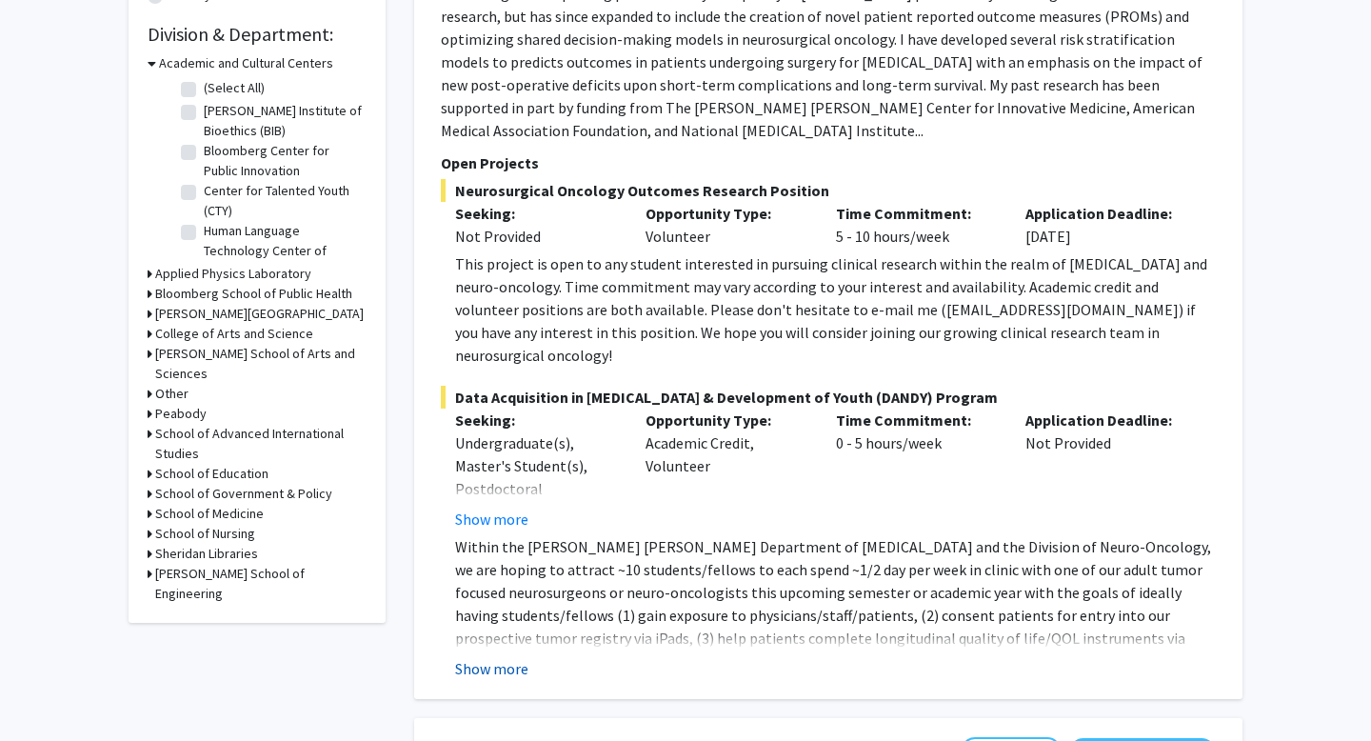
click at [487, 657] on button "Show more" at bounding box center [491, 668] width 73 height 23
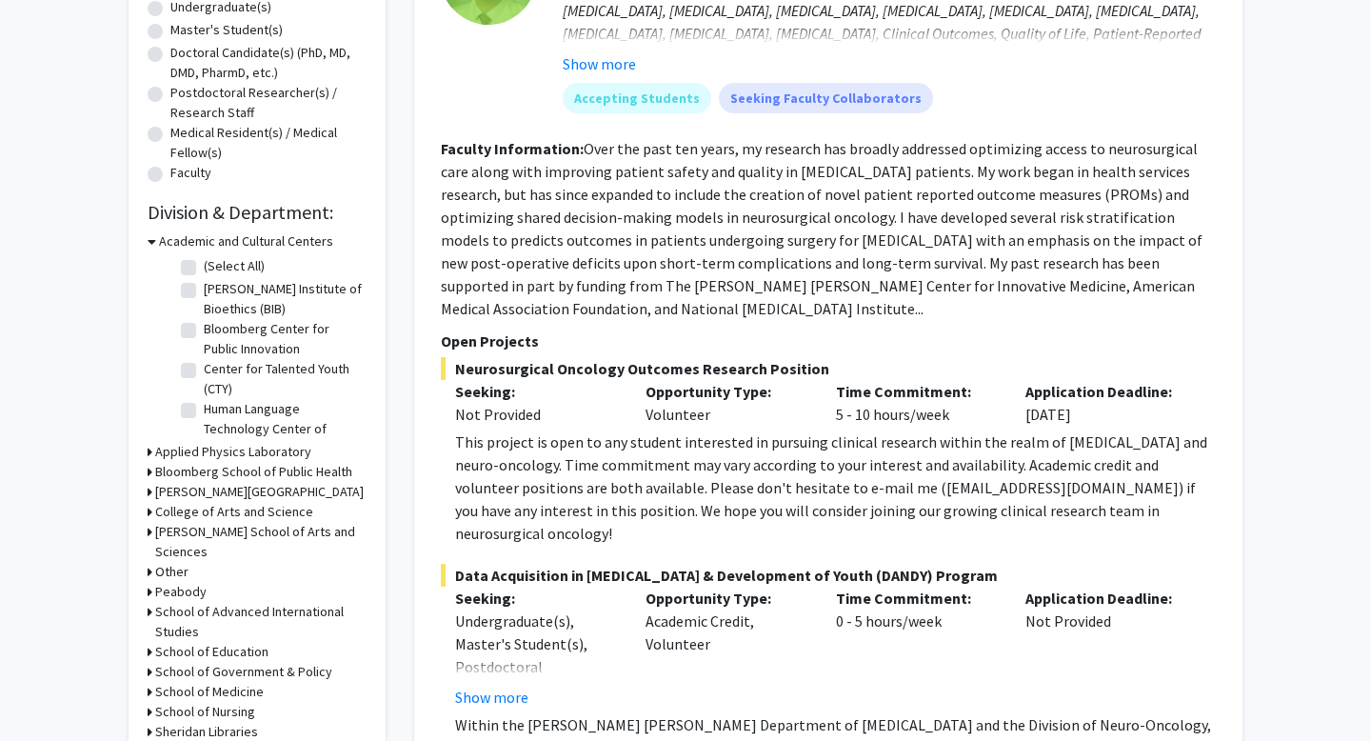
scroll to position [388, 0]
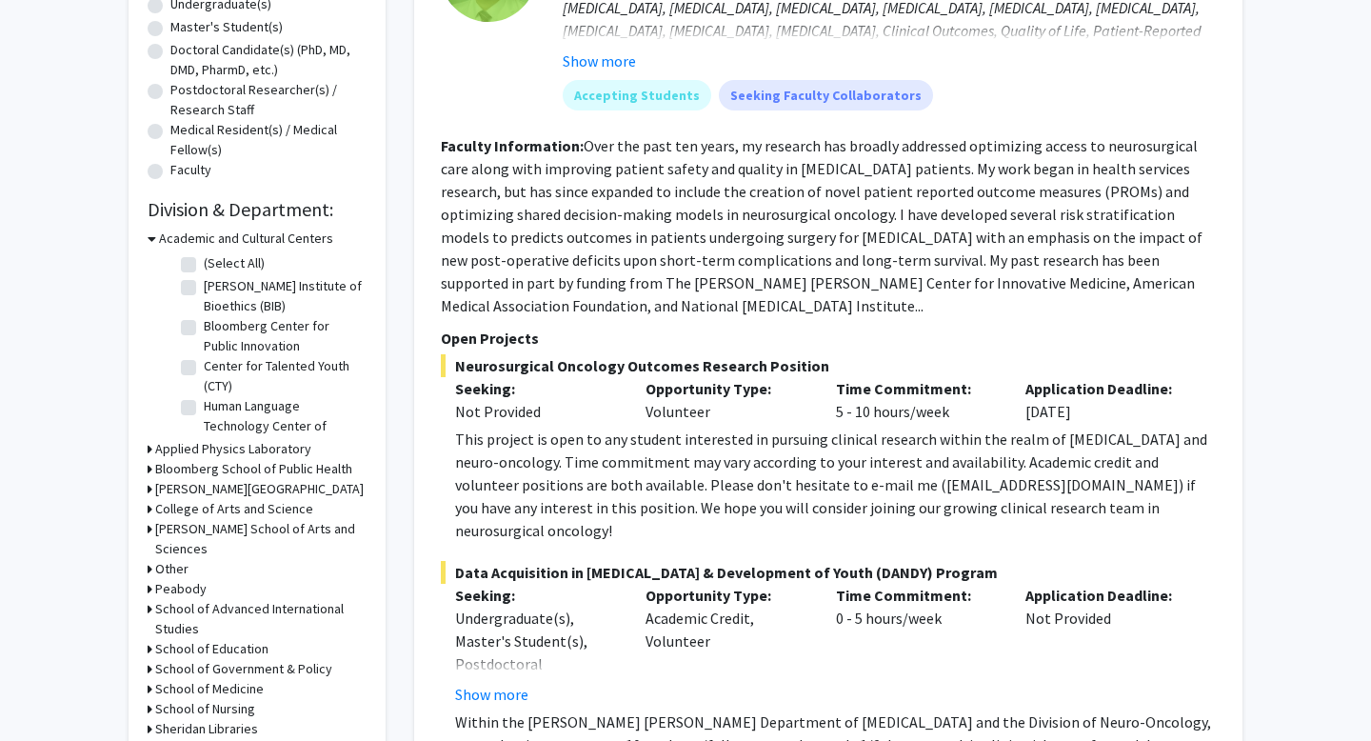
click at [829, 262] on fg-read-more "Over the past ten years, my research has broadly addressed optimizing access to…" at bounding box center [822, 225] width 762 height 179
click at [951, 291] on fg-read-more "Over the past ten years, my research has broadly addressed optimizing access to…" at bounding box center [822, 225] width 762 height 179
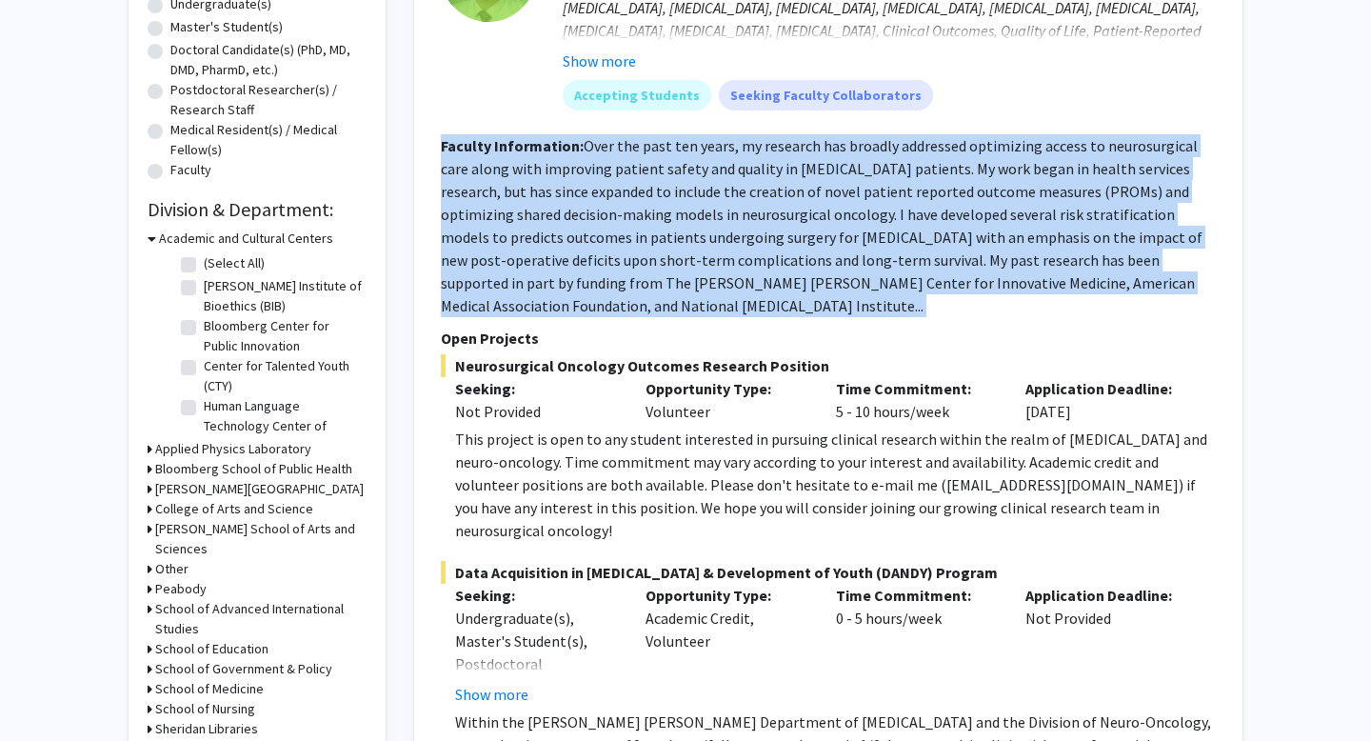
click at [951, 291] on fg-read-more "Over the past ten years, my research has broadly addressed optimizing access to…" at bounding box center [822, 225] width 762 height 179
click at [516, 683] on button "Show more" at bounding box center [491, 694] width 73 height 23
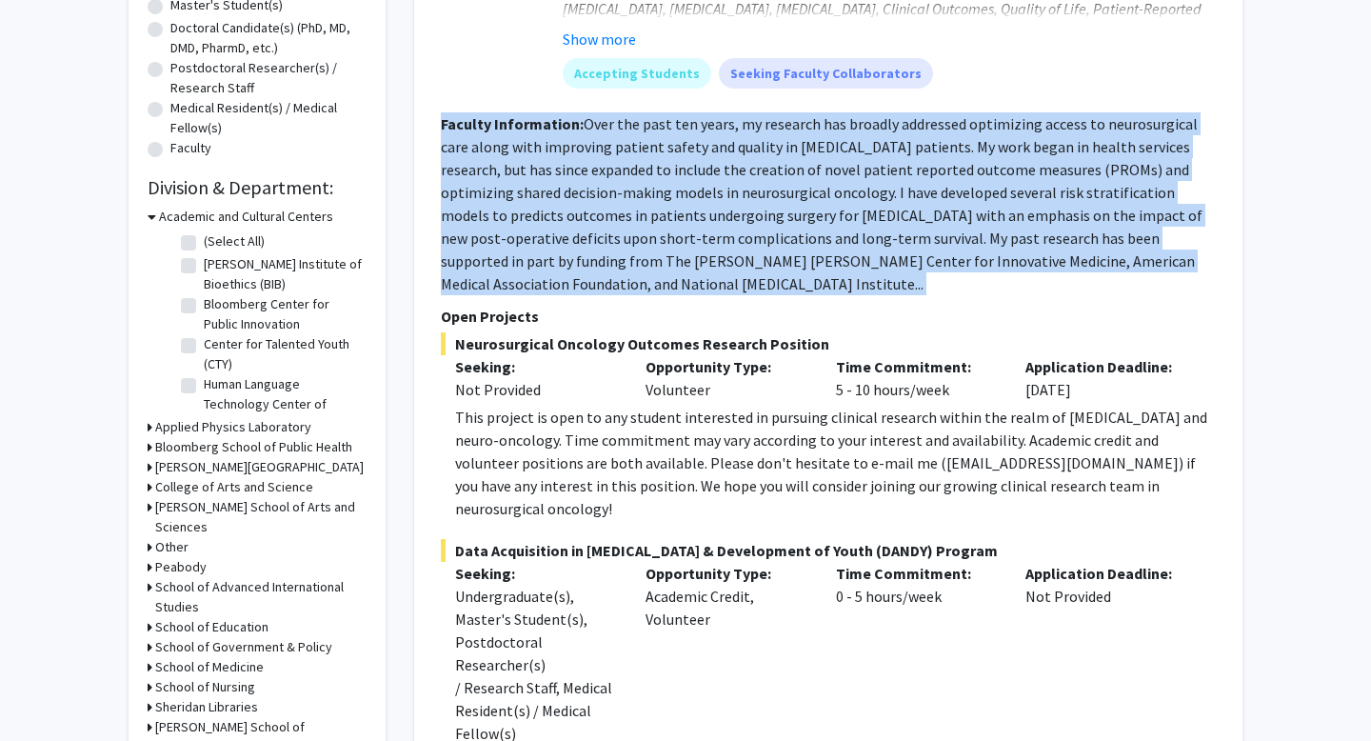
scroll to position [427, 0]
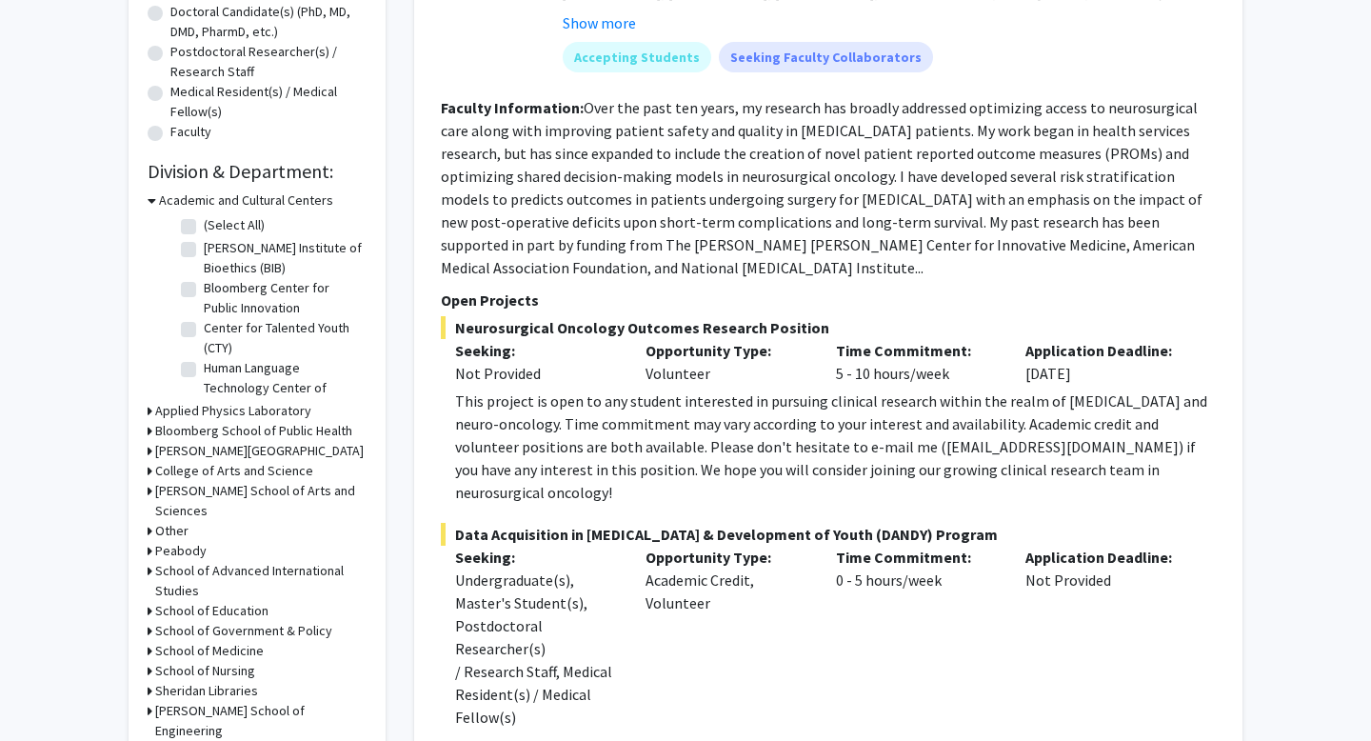
click at [625, 566] on div "Seeking: Undergraduate(s), Master's Student(s), Postdoctoral Researcher(s) / Re…" at bounding box center [536, 652] width 190 height 213
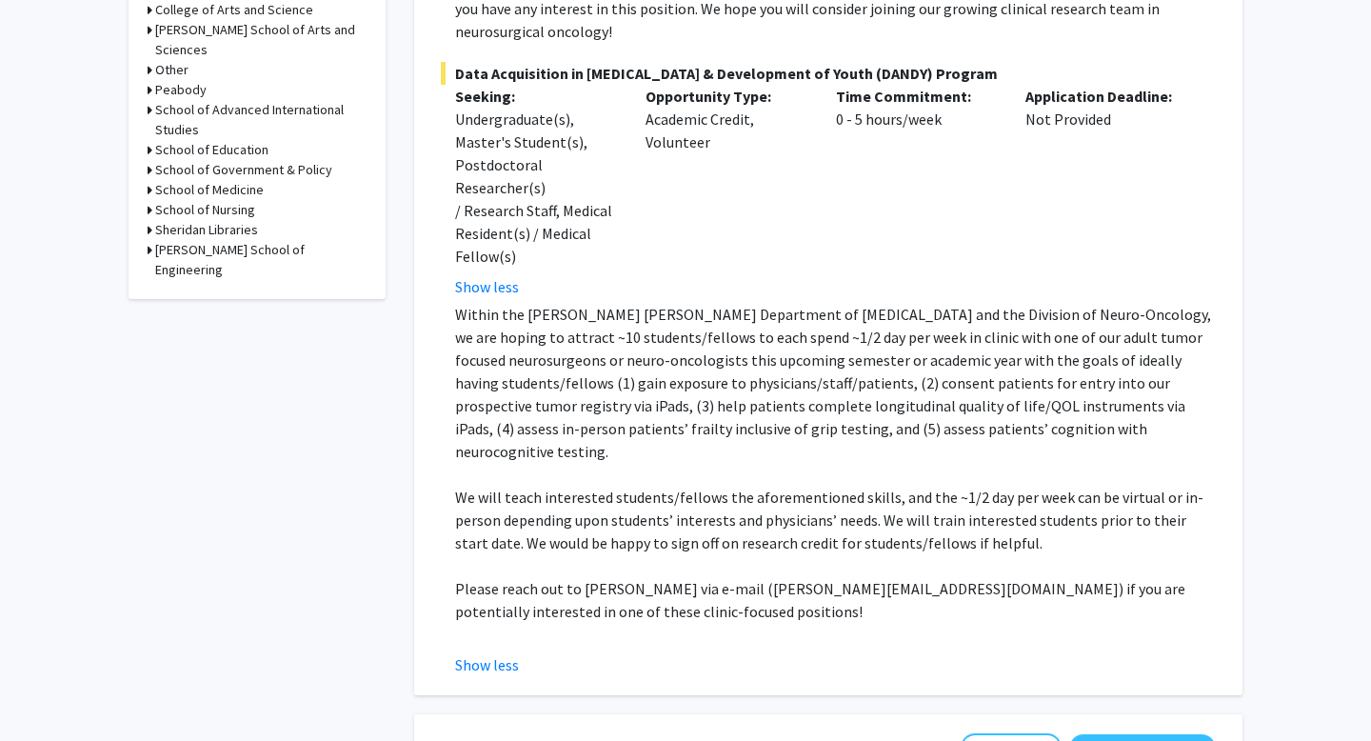
scroll to position [893, 0]
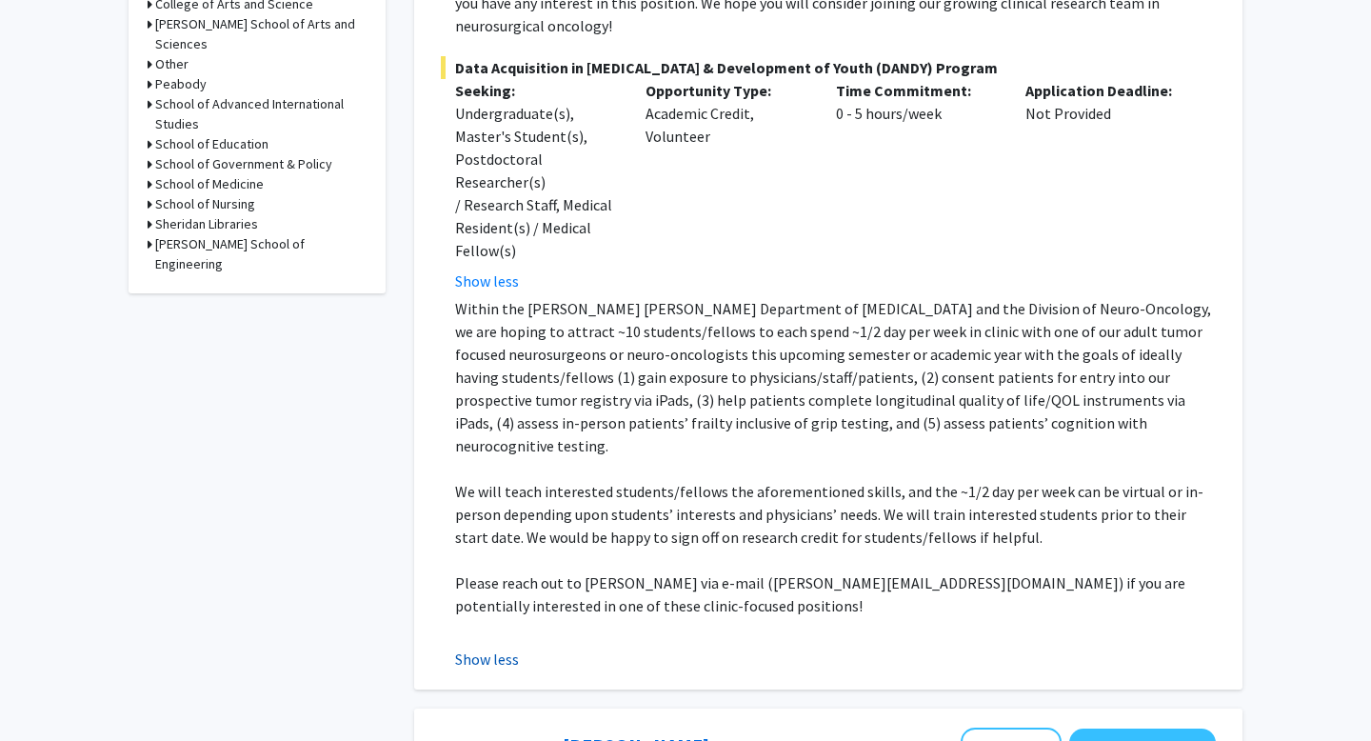
click at [468, 647] on button "Show less" at bounding box center [487, 658] width 64 height 23
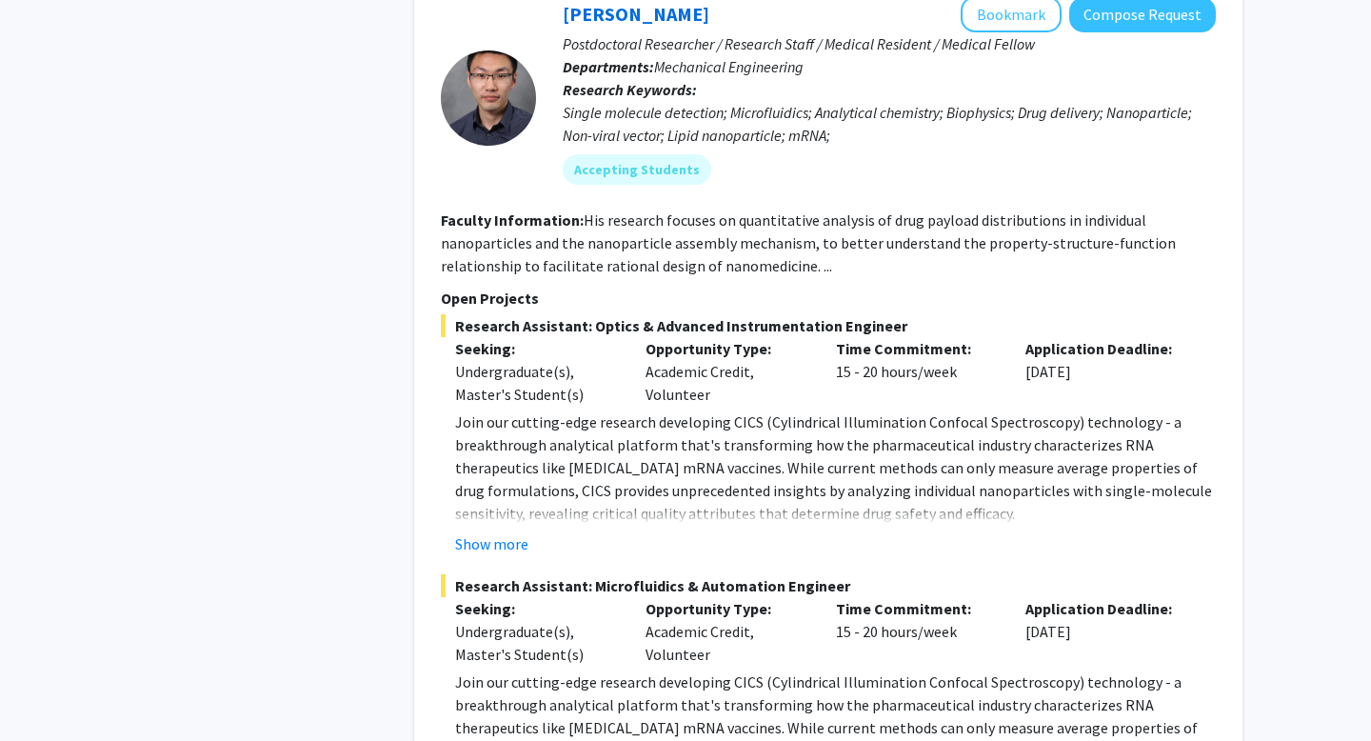
scroll to position [2178, 0]
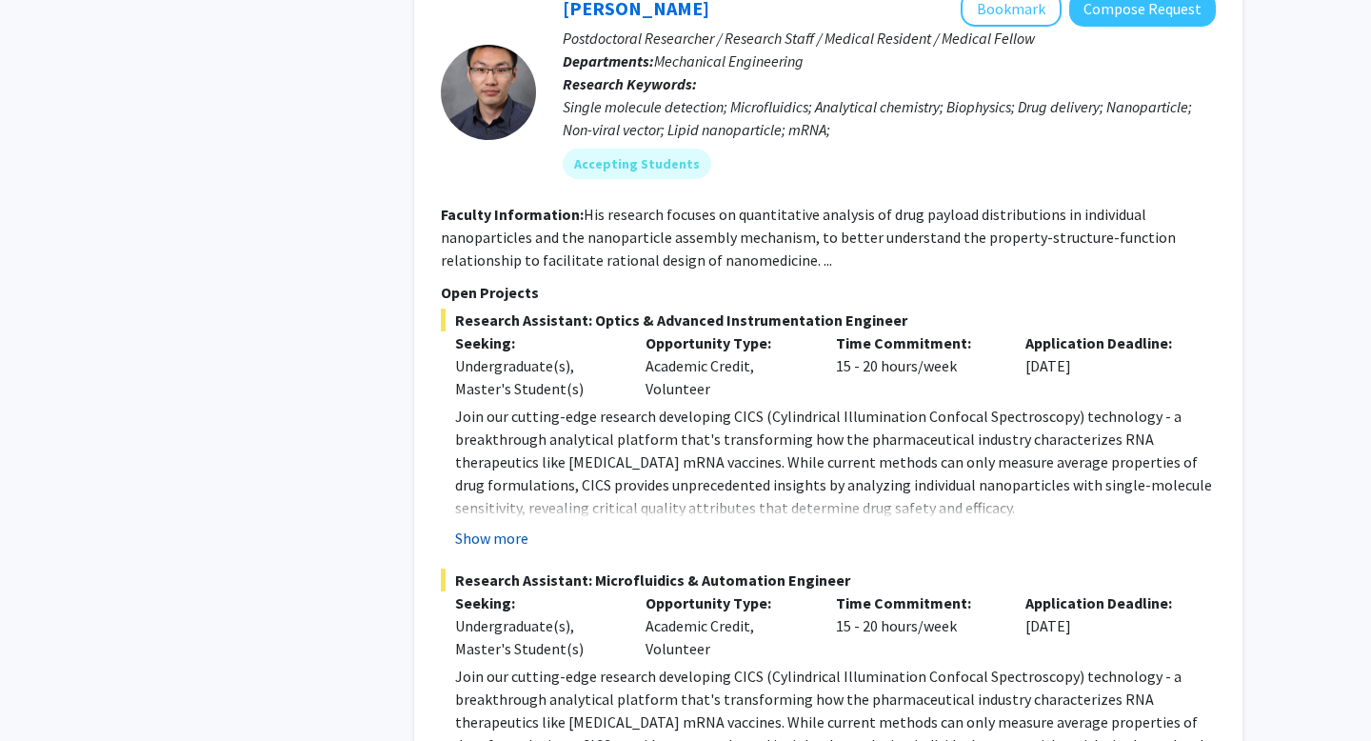
click at [477, 526] on button "Show more" at bounding box center [491, 537] width 73 height 23
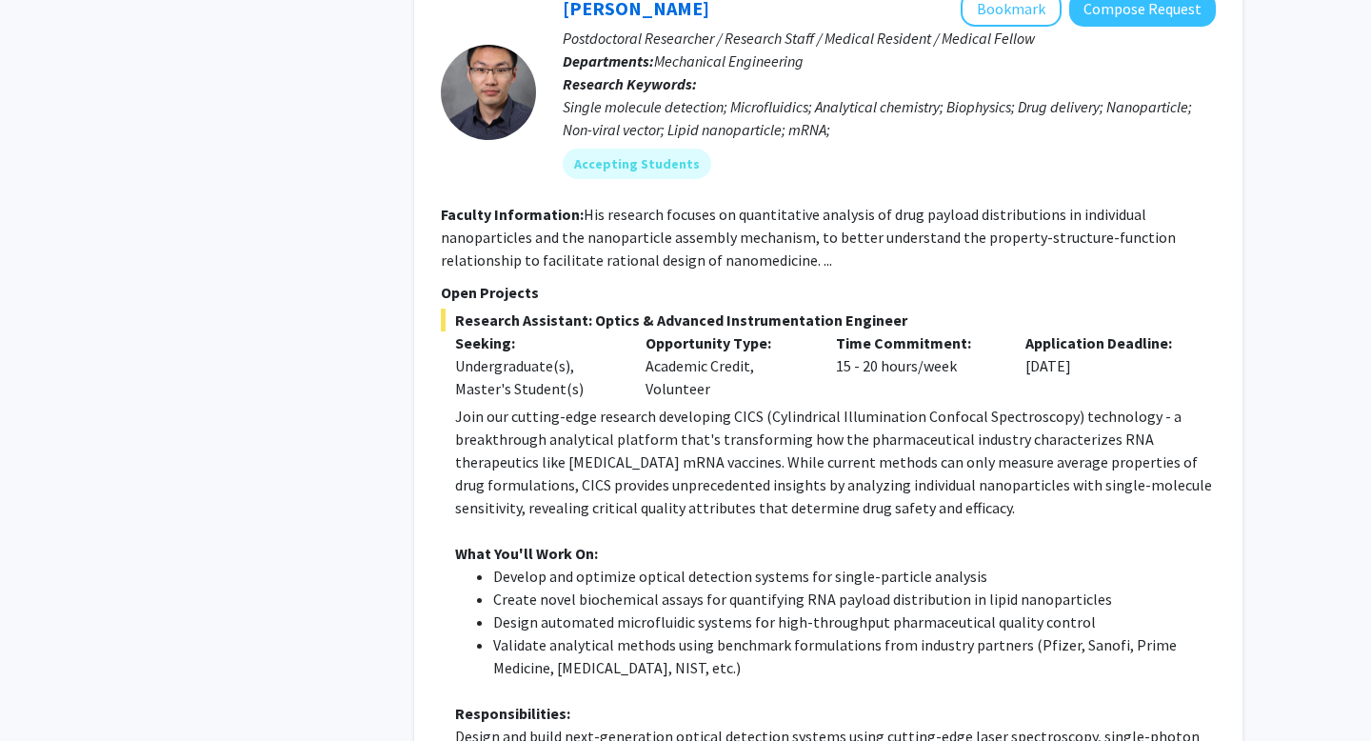
click at [498, 405] on p "Join our cutting-edge research developing CICS (Cylindrical Illumination Confoc…" at bounding box center [835, 462] width 761 height 114
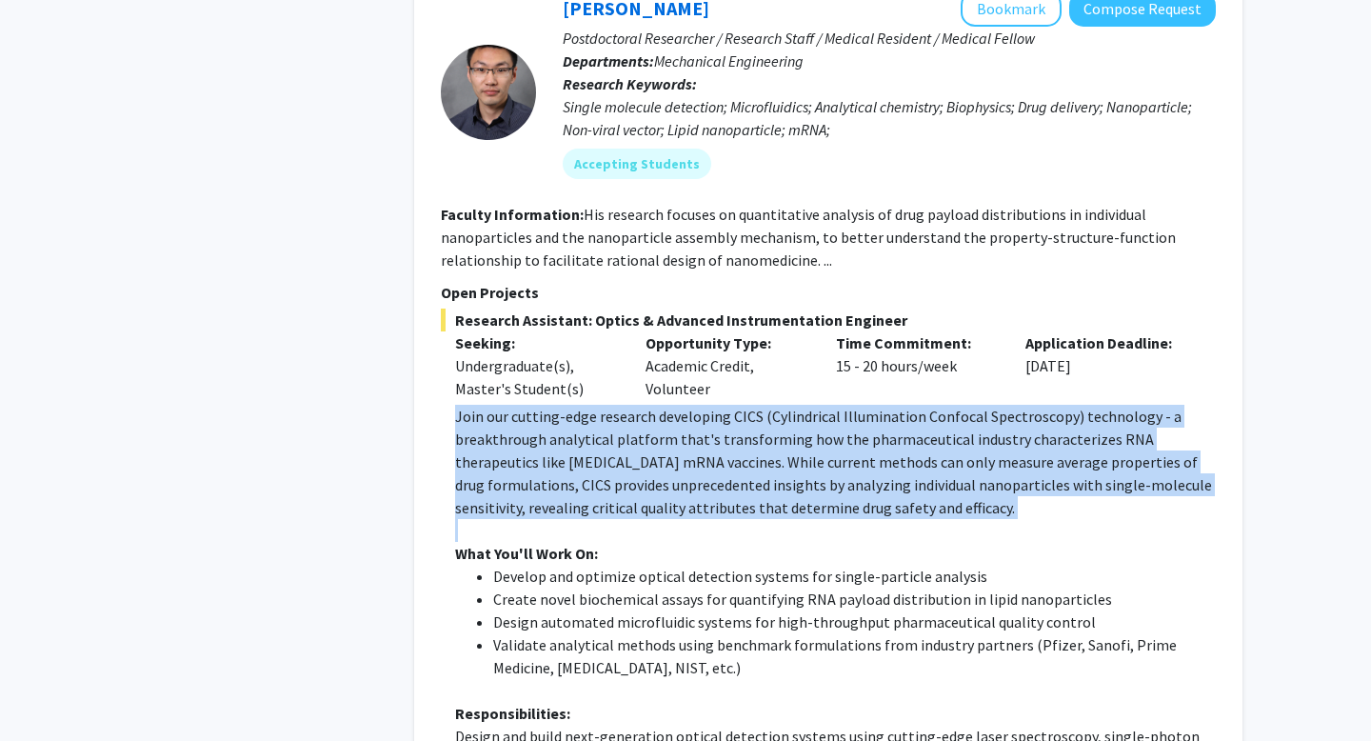
click at [498, 405] on p "Join our cutting-edge research developing CICS (Cylindrical Illumination Confoc…" at bounding box center [835, 462] width 761 height 114
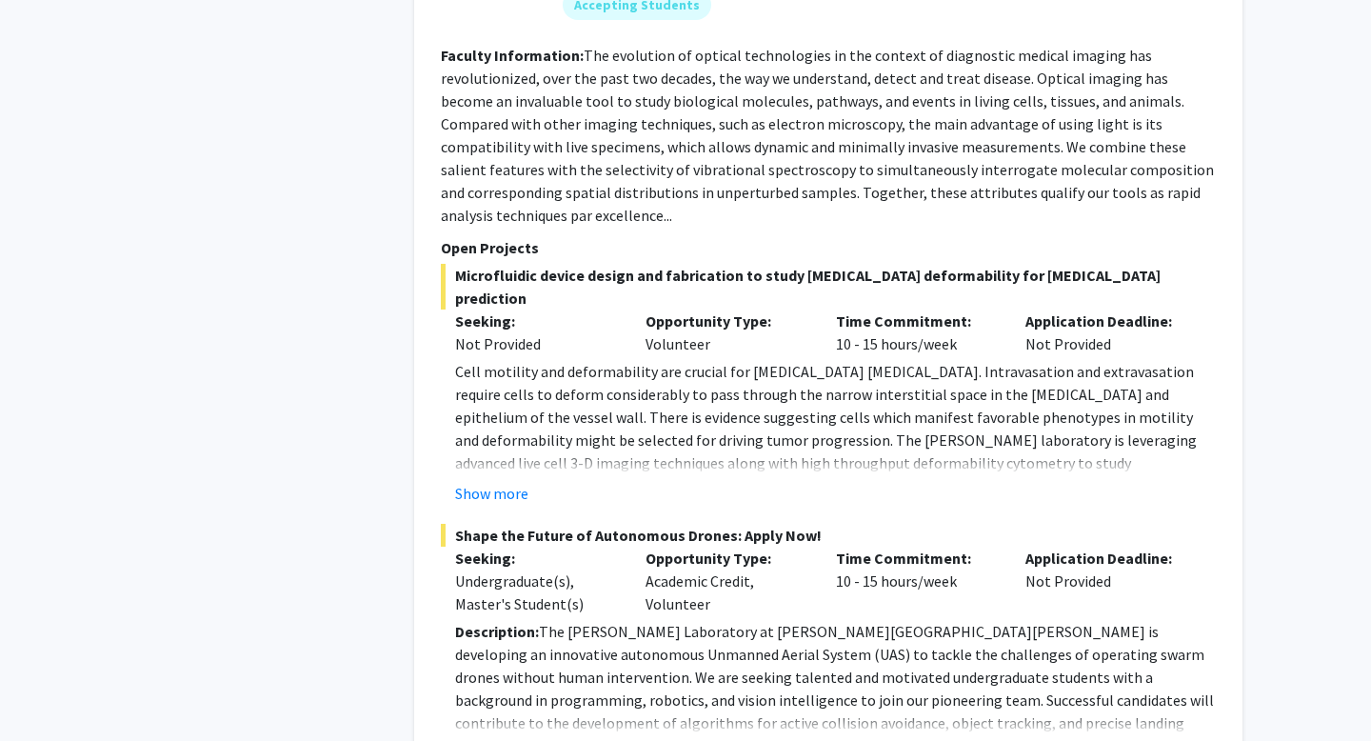
scroll to position [4994, 0]
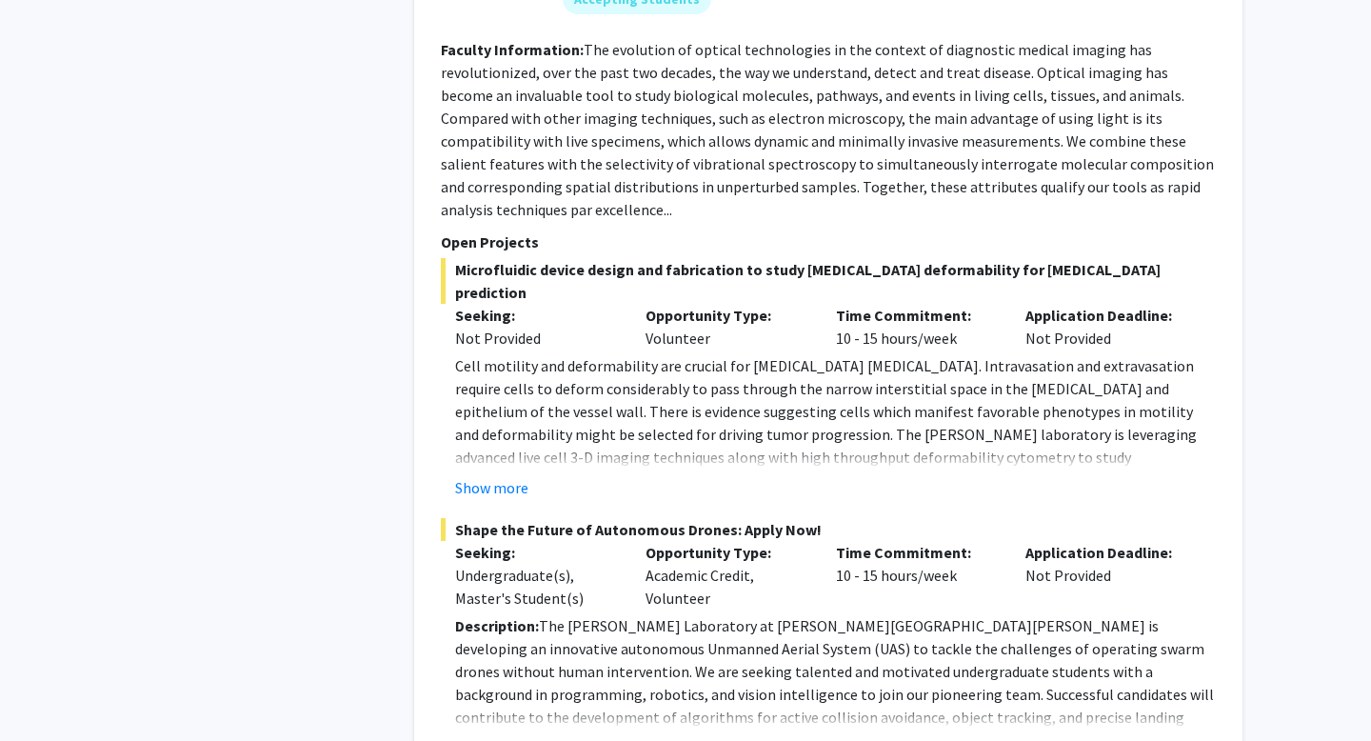
click at [489, 614] on fg-read-more "Description: The Barman Laboratory at Johns Hopkins University is developing an…" at bounding box center [828, 686] width 775 height 145
click at [489, 736] on button "Show more" at bounding box center [491, 747] width 73 height 23
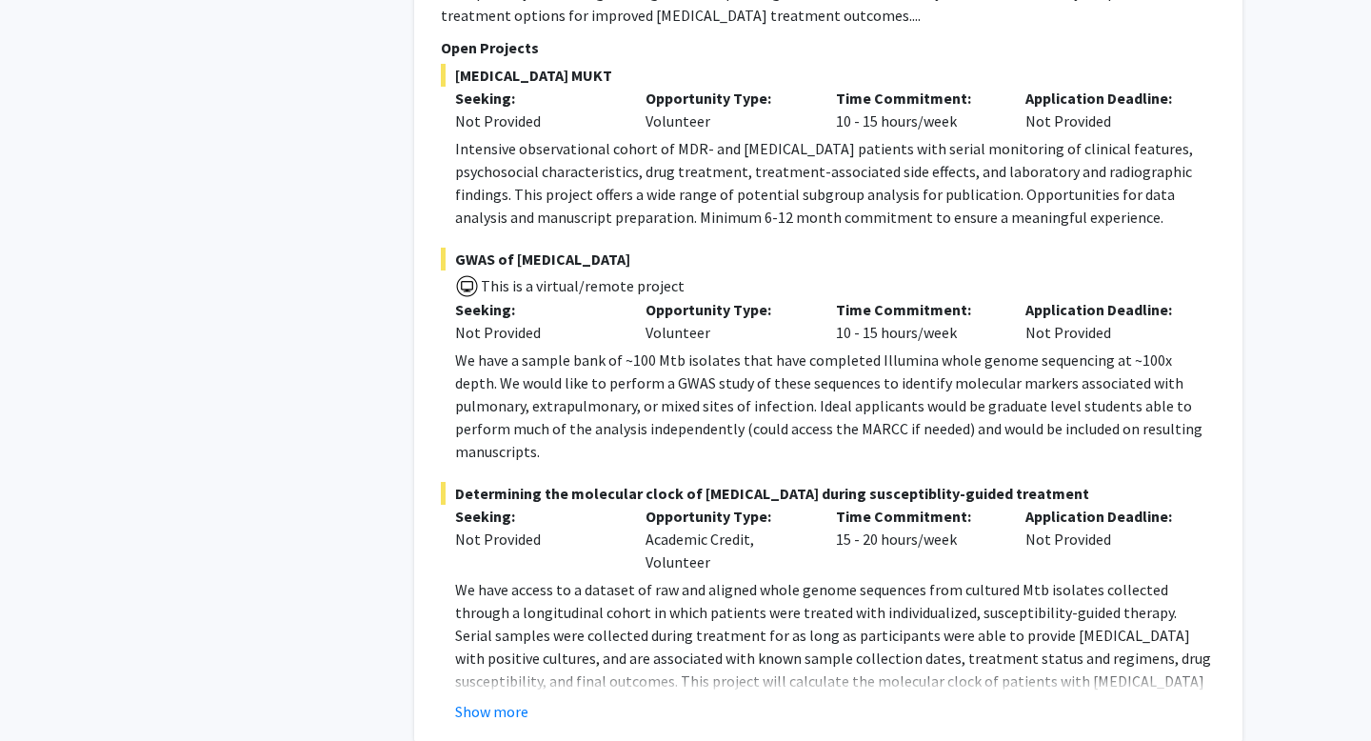
scroll to position [6691, 0]
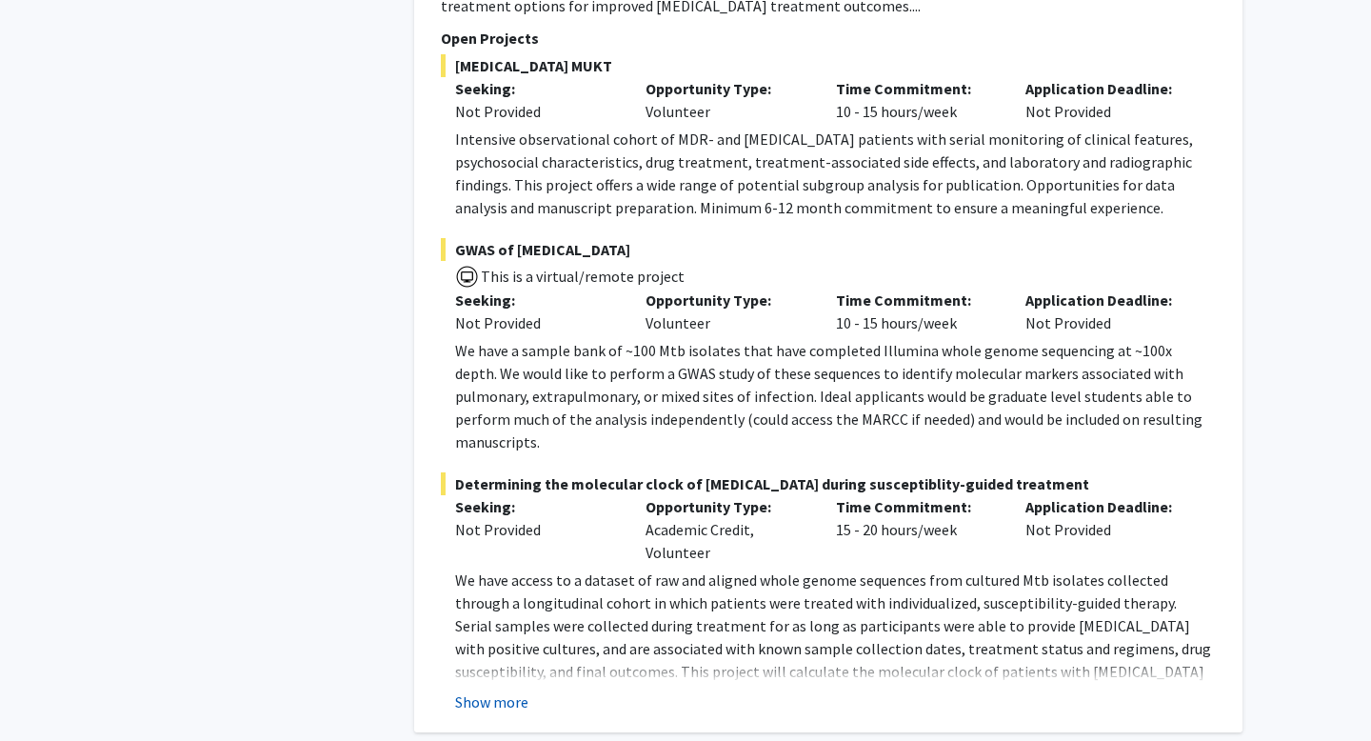
click at [475, 690] on button "Show more" at bounding box center [491, 701] width 73 height 23
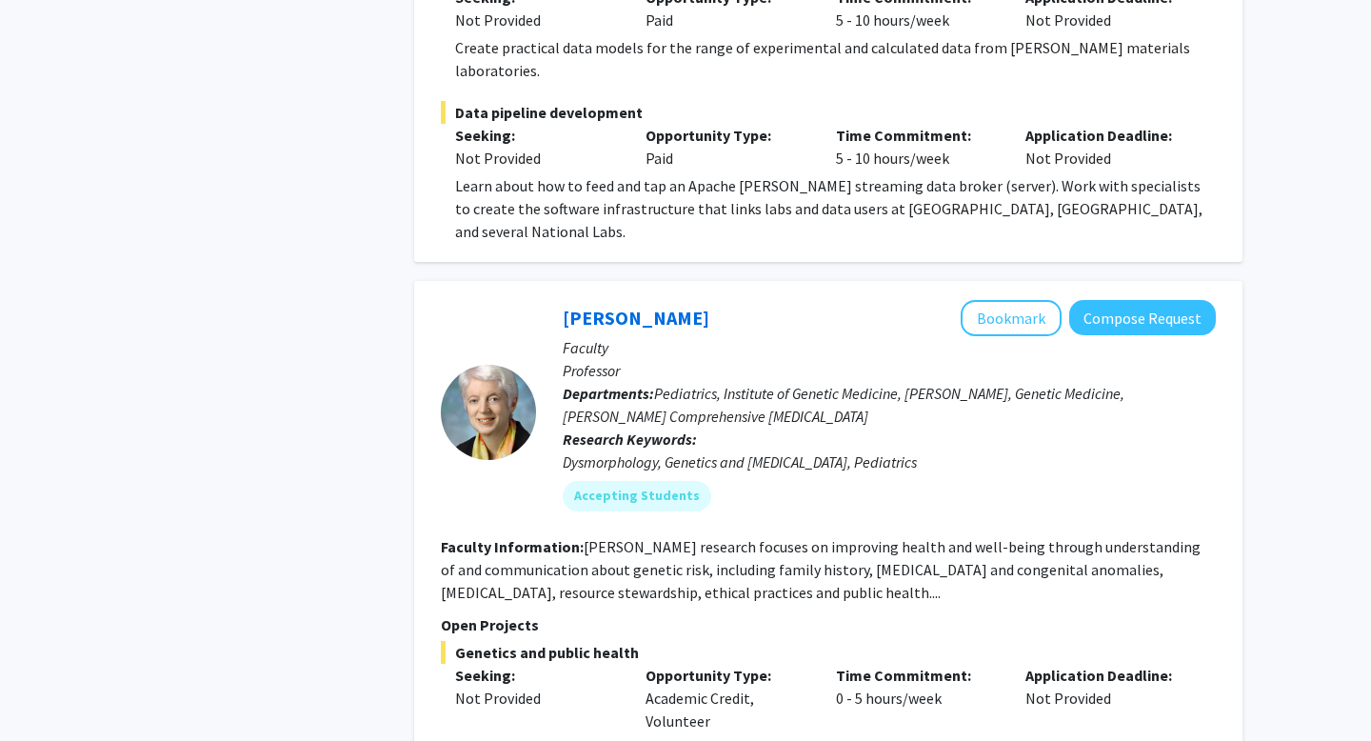
scroll to position [10445, 0]
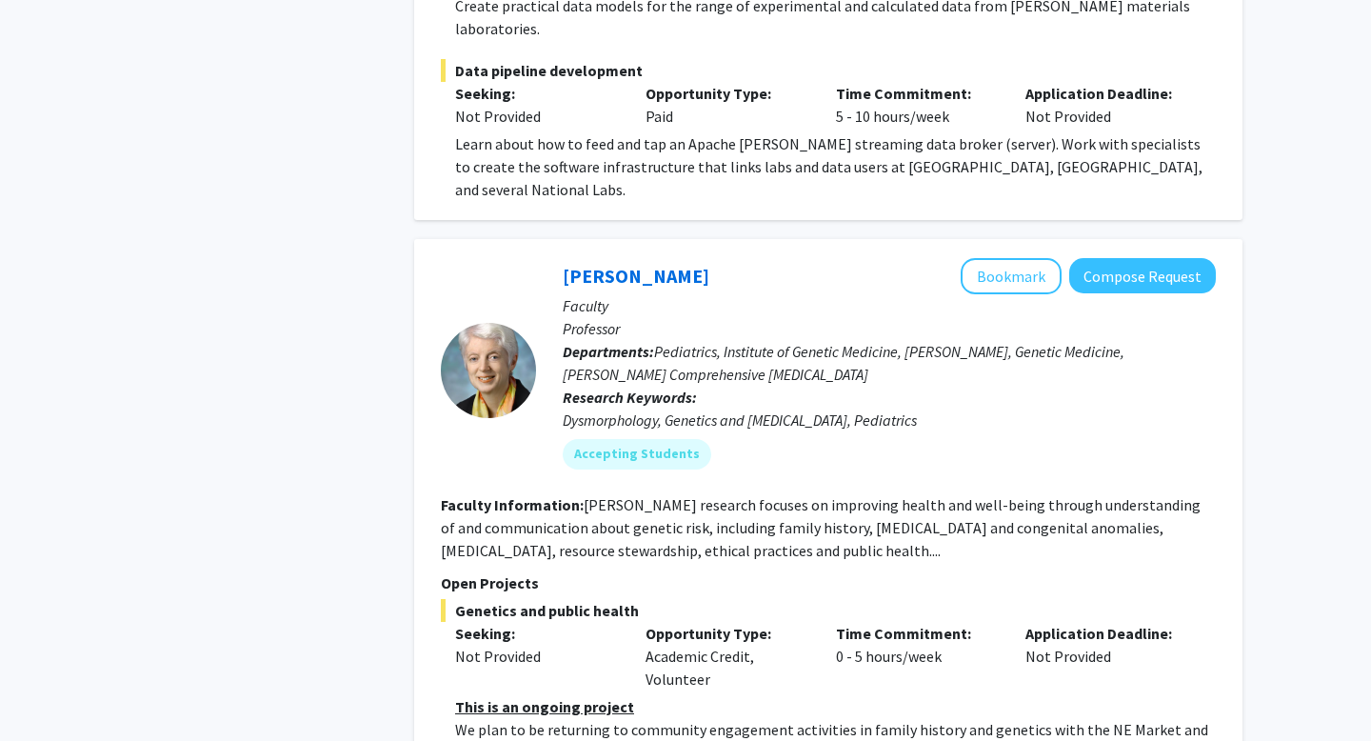
scroll to position [10426, 0]
